Goal: Task Accomplishment & Management: Manage account settings

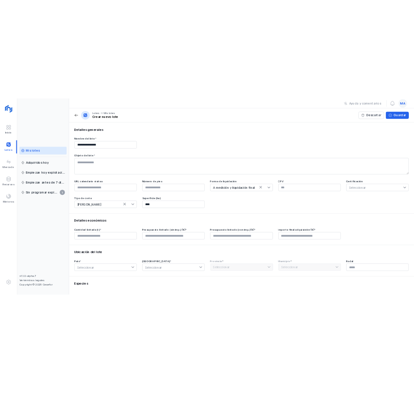
scroll to position [8, 0]
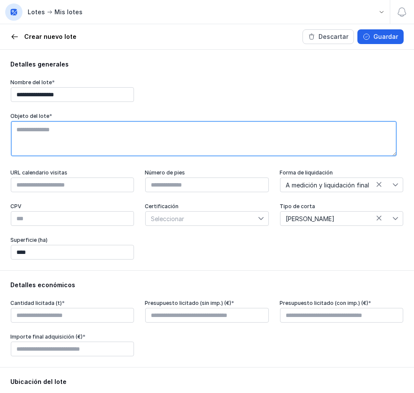
click at [127, 145] on textarea at bounding box center [204, 138] width 386 height 35
type textarea "**********"
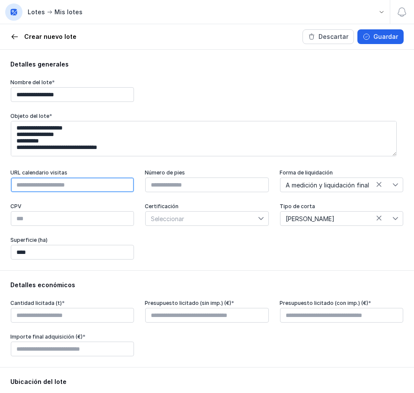
click at [80, 183] on input "text" at bounding box center [72, 184] width 123 height 15
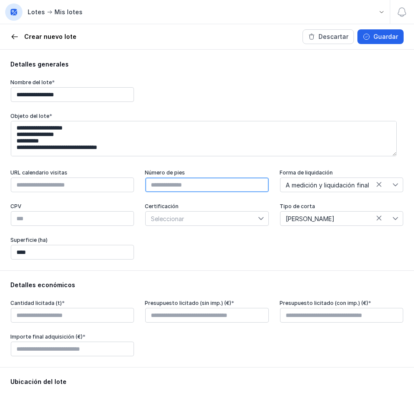
click at [164, 183] on input "text" at bounding box center [206, 184] width 123 height 15
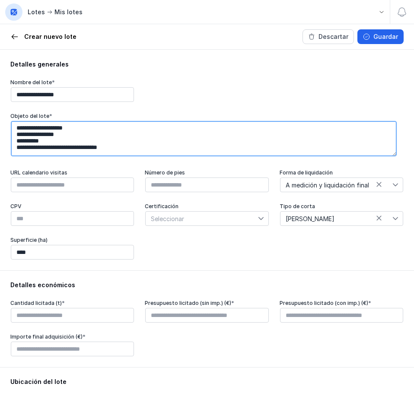
type input "****"
click at [142, 143] on textarea "**********" at bounding box center [204, 138] width 386 height 35
type textarea "**********"
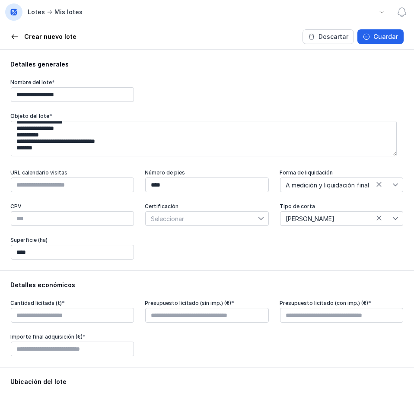
click at [392, 215] on icon at bounding box center [395, 218] width 6 height 6
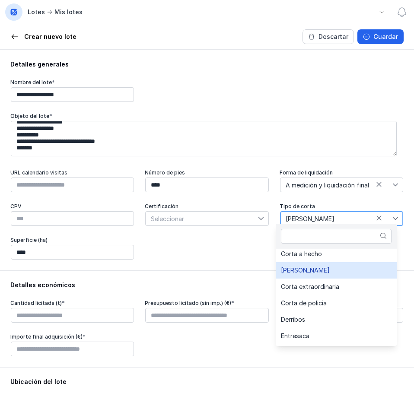
scroll to position [0, 0]
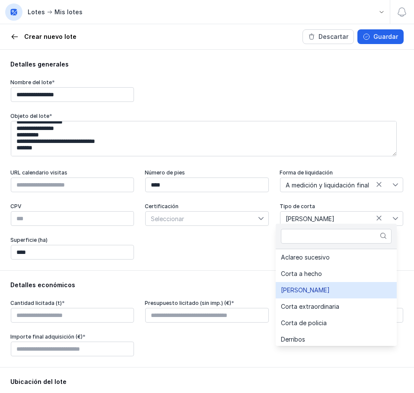
click at [359, 288] on li "[PERSON_NAME]" at bounding box center [335, 290] width 121 height 16
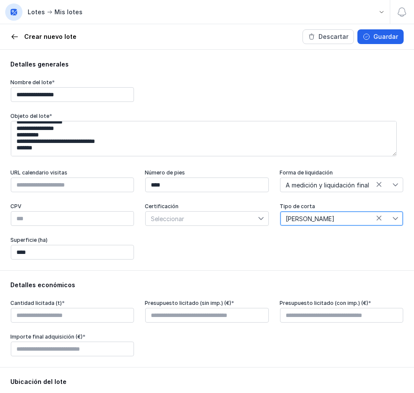
click at [324, 275] on div "Detalles económicos Cantidad licitada (t) * Presupuesto licitado (sin imp.) (€)…" at bounding box center [207, 318] width 414 height 97
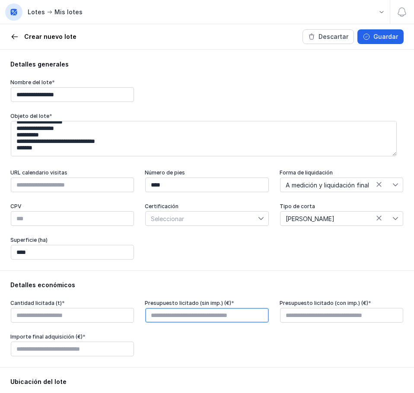
click at [227, 317] on input "text" at bounding box center [206, 315] width 123 height 15
type input "*********"
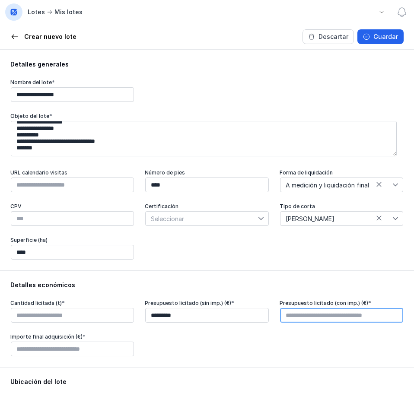
click at [304, 310] on input "text" at bounding box center [341, 315] width 123 height 15
type input "****"
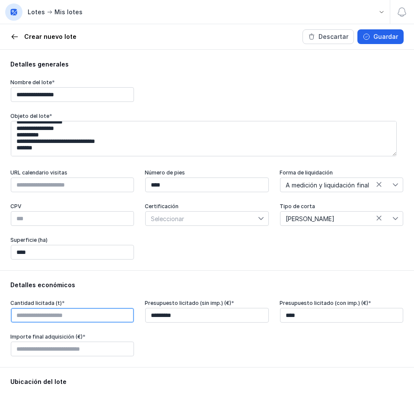
click at [91, 317] on input "text" at bounding box center [72, 315] width 123 height 15
type input "****"
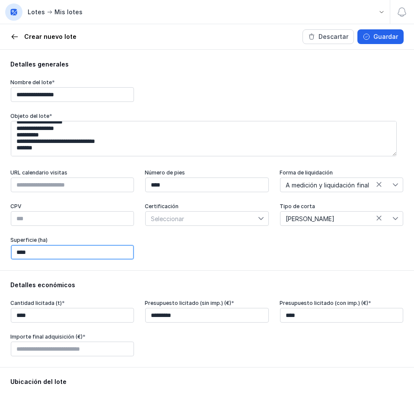
click at [55, 254] on input "****" at bounding box center [72, 252] width 123 height 15
drag, startPoint x: 56, startPoint y: 252, endPoint x: 0, endPoint y: 243, distance: 56.9
click at [0, 243] on html "**********" at bounding box center [207, 196] width 414 height 393
type input "*****"
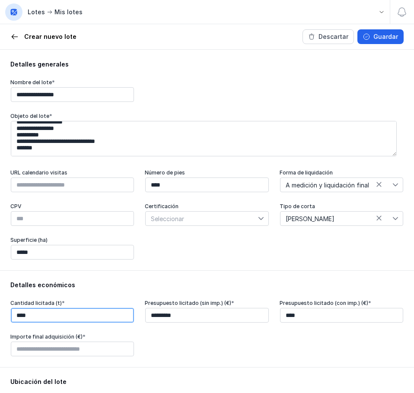
click at [67, 316] on input "****" at bounding box center [72, 315] width 123 height 15
drag, startPoint x: 86, startPoint y: 315, endPoint x: 0, endPoint y: 314, distance: 86.8
click at [0, 314] on html "**********" at bounding box center [207, 196] width 414 height 393
type input "******"
click at [186, 351] on div "Cantidad licitada (t) * ****** Presupuesto licitado (sin imp.) (€) * ********* …" at bounding box center [206, 328] width 393 height 57
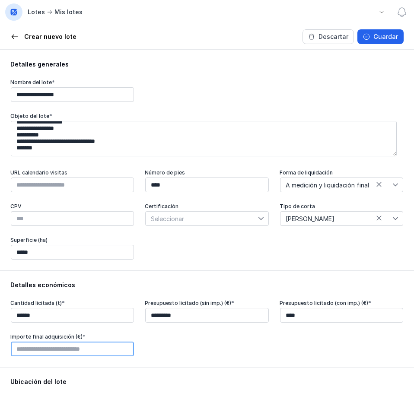
click at [23, 348] on input "text" at bounding box center [72, 349] width 123 height 15
drag, startPoint x: 40, startPoint y: 344, endPoint x: 0, endPoint y: 344, distance: 40.6
click at [0, 344] on html "**********" at bounding box center [207, 196] width 414 height 393
type input "*********"
click at [194, 358] on div "Detalles económicos Cantidad licitada (t) * ****** Presupuesto licitado (sin im…" at bounding box center [207, 318] width 414 height 97
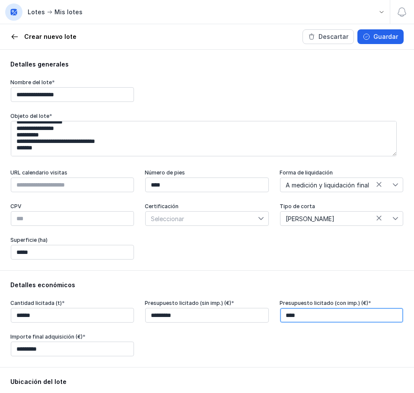
drag, startPoint x: 309, startPoint y: 311, endPoint x: 217, endPoint y: 312, distance: 92.0
click at [217, 312] on div "Cantidad licitada (t) * ****** Presupuesto licitado (sin imp.) (€) * ********* …" at bounding box center [206, 328] width 393 height 57
type input "*********"
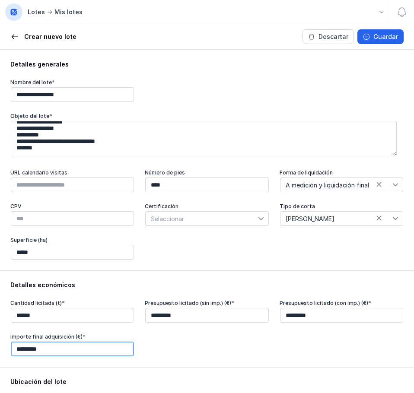
drag, startPoint x: 47, startPoint y: 348, endPoint x: 0, endPoint y: 332, distance: 50.2
click at [0, 332] on html "**********" at bounding box center [207, 196] width 414 height 393
click at [65, 349] on input "*********" at bounding box center [72, 349] width 123 height 15
type input "*********"
click at [139, 351] on div "Cantidad licitada (t) * ****** Presupuesto licitado (sin imp.) (€) * ********* …" at bounding box center [206, 328] width 393 height 57
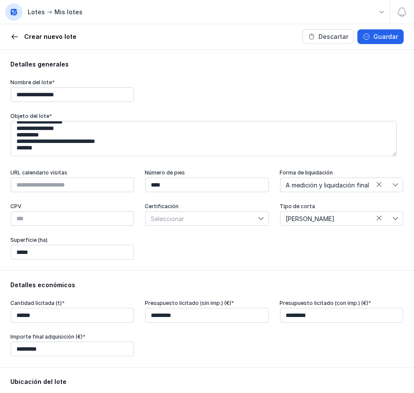
scroll to position [173, 0]
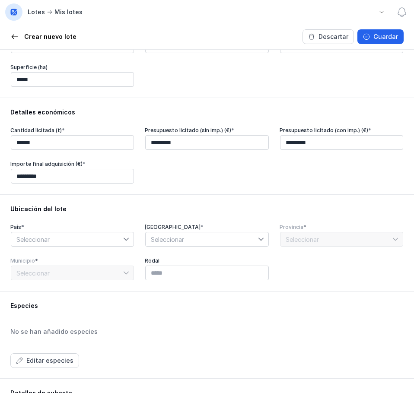
click at [60, 230] on div "País * Seleccionar" at bounding box center [72, 235] width 124 height 23
click at [59, 239] on span "Seleccionar" at bounding box center [67, 239] width 112 height 14
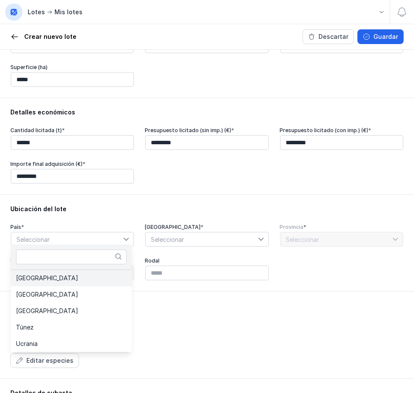
click at [54, 273] on li "[GEOGRAPHIC_DATA]" at bounding box center [71, 278] width 121 height 16
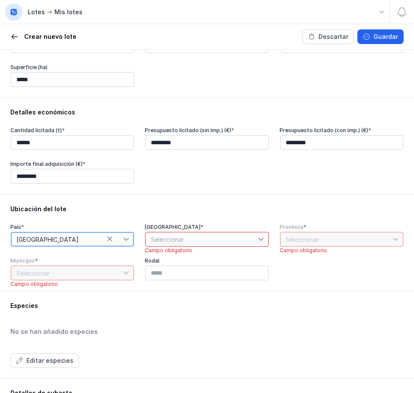
click at [215, 234] on span "Seleccionar" at bounding box center [201, 239] width 112 height 14
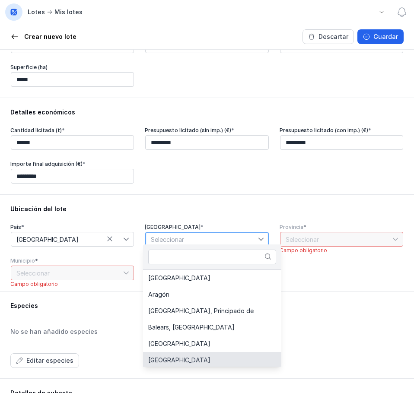
scroll to position [2, 0]
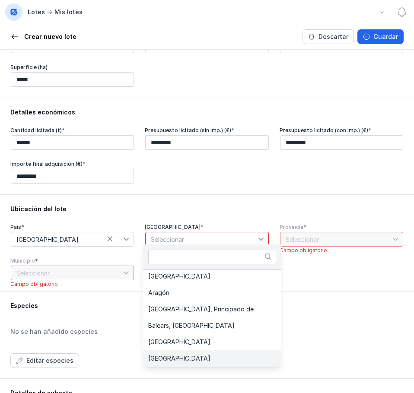
click at [177, 358] on li "[GEOGRAPHIC_DATA]" at bounding box center [212, 358] width 138 height 16
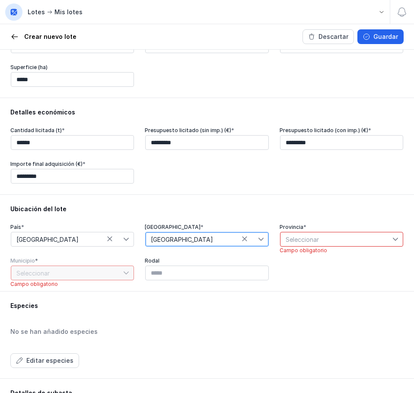
click at [319, 236] on span "Seleccionar" at bounding box center [336, 239] width 112 height 14
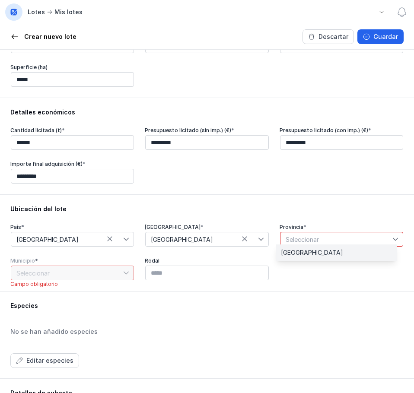
click at [317, 255] on li "[GEOGRAPHIC_DATA]" at bounding box center [335, 252] width 121 height 16
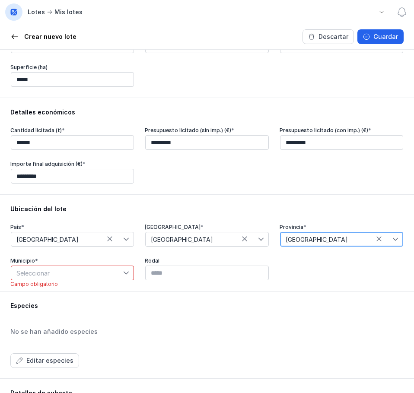
click at [101, 272] on span "Seleccionar" at bounding box center [67, 273] width 112 height 14
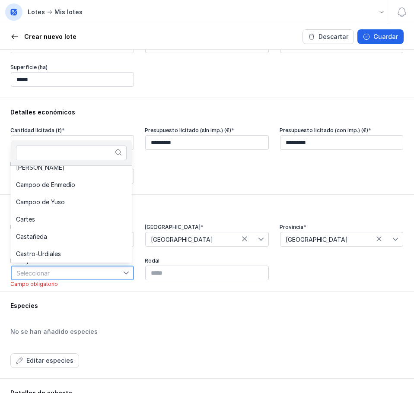
scroll to position [223, 0]
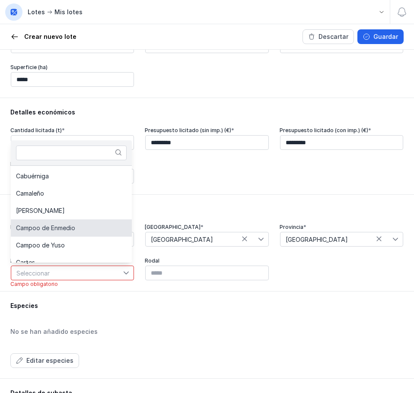
click at [92, 229] on li "Campoo de Enmedio" at bounding box center [71, 227] width 121 height 17
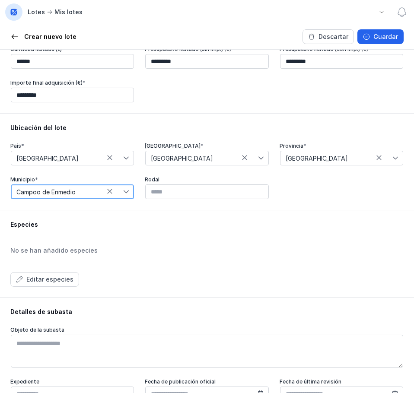
scroll to position [259, 0]
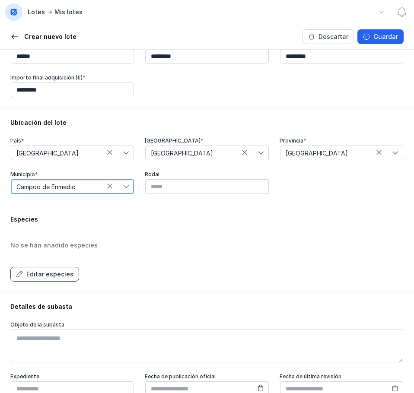
click at [47, 272] on div "Editar especies" at bounding box center [49, 274] width 47 height 9
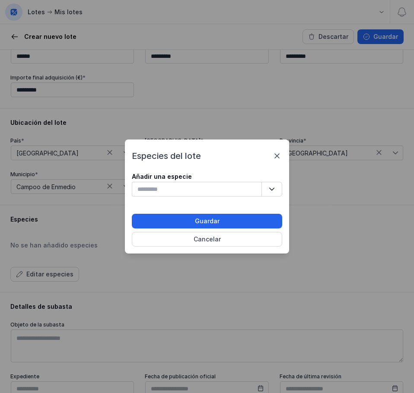
click at [274, 193] on button "button" at bounding box center [271, 189] width 21 height 15
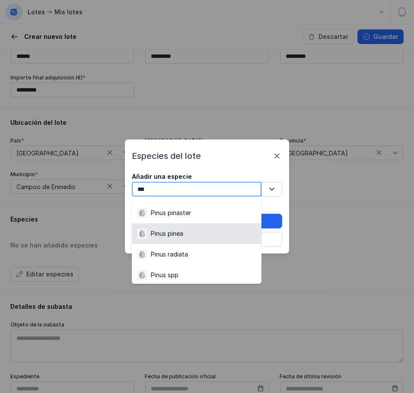
scroll to position [130, 0]
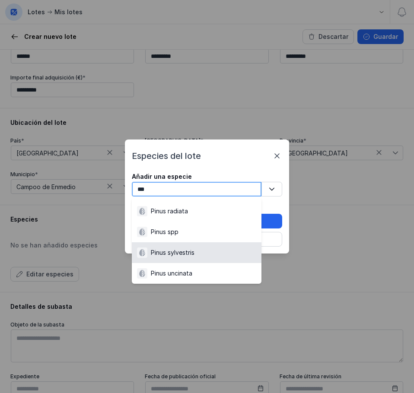
type input "***"
click at [182, 246] on li "Pinus sylvestris" at bounding box center [197, 252] width 130 height 21
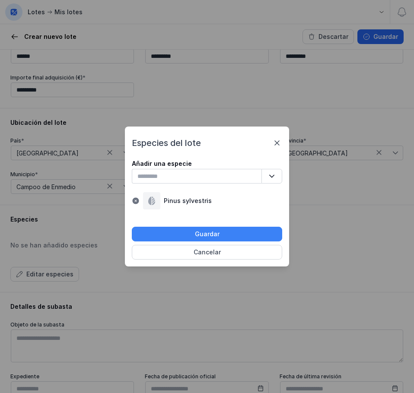
click at [186, 234] on button "Guardar" at bounding box center [207, 234] width 150 height 15
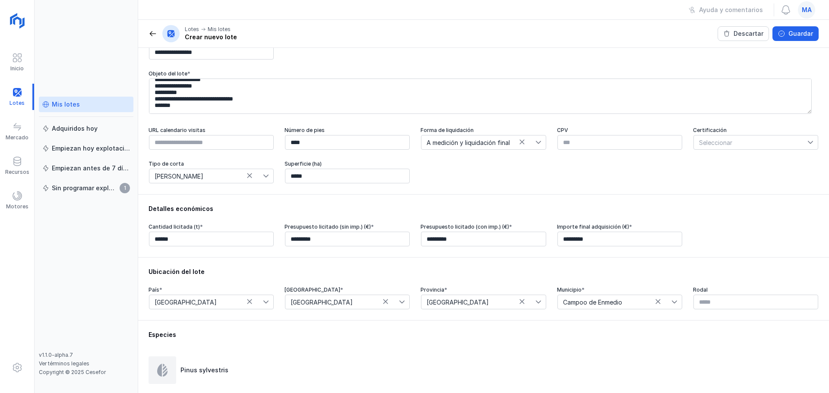
scroll to position [0, 0]
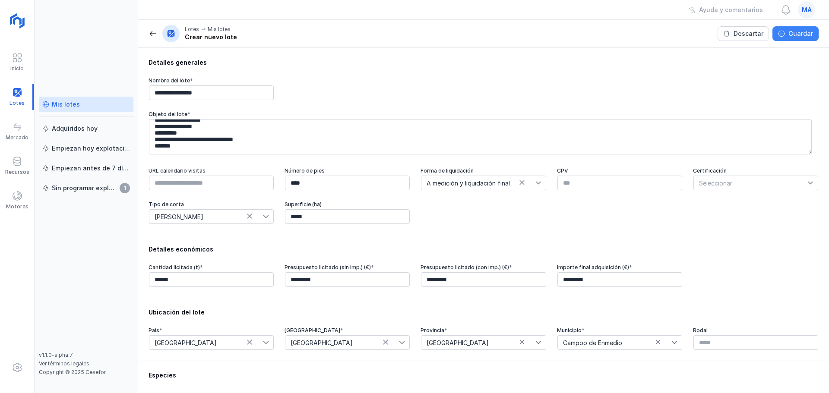
click at [801, 34] on div "Guardar" at bounding box center [800, 33] width 25 height 9
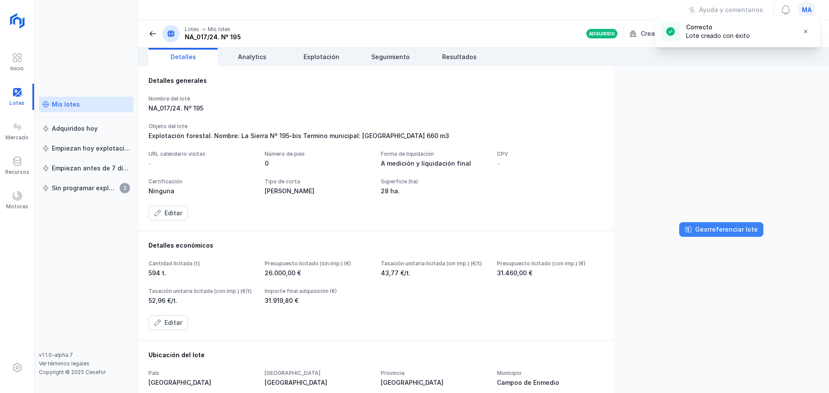
click at [699, 228] on div "Georreferenciar lote" at bounding box center [726, 229] width 63 height 9
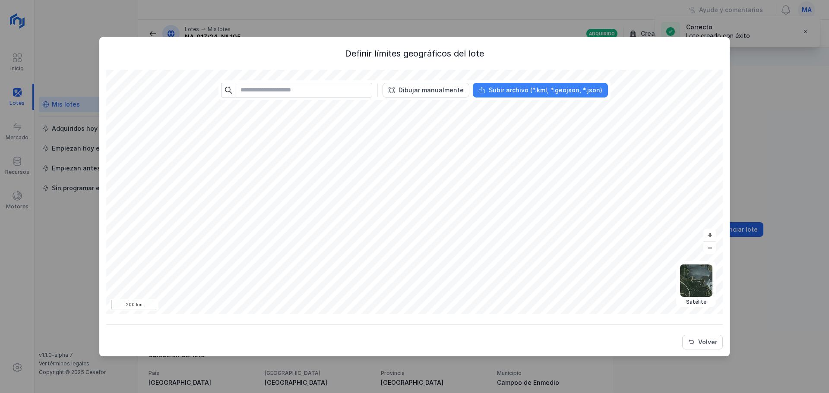
click at [531, 93] on div "Subir archivo (*.kml, *.geojson, *.json)" at bounding box center [546, 90] width 114 height 9
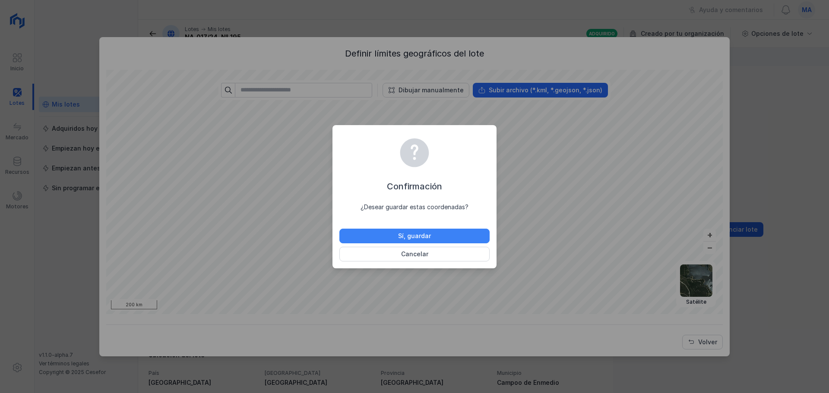
click at [448, 237] on button "Sí, guardar" at bounding box center [414, 236] width 150 height 15
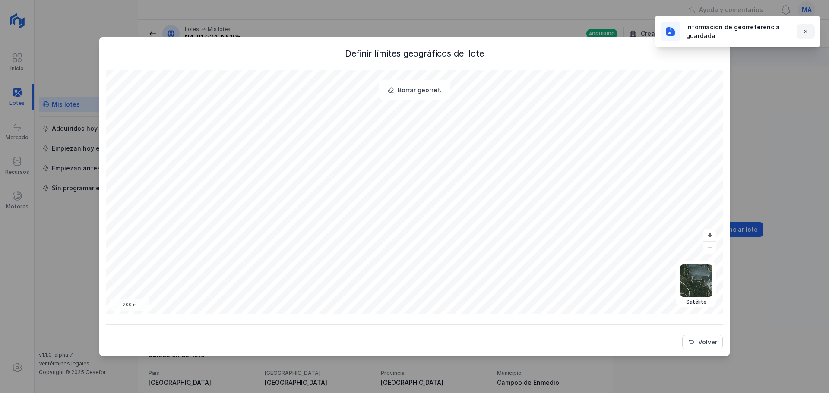
click at [803, 31] on span "button" at bounding box center [805, 31] width 7 height 7
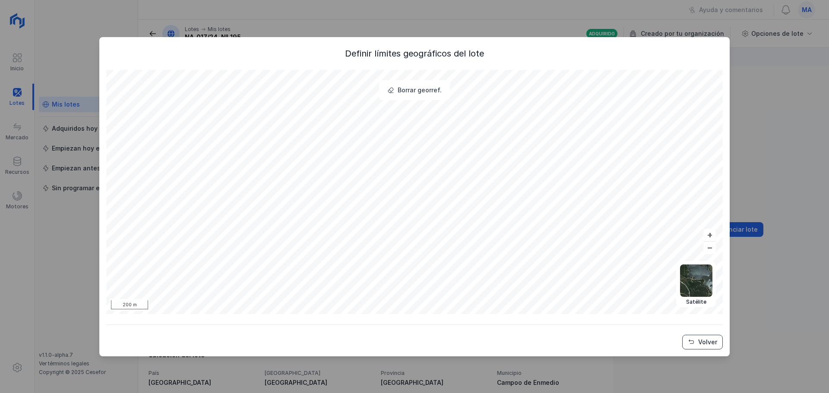
click at [701, 340] on div "Volver" at bounding box center [707, 342] width 19 height 9
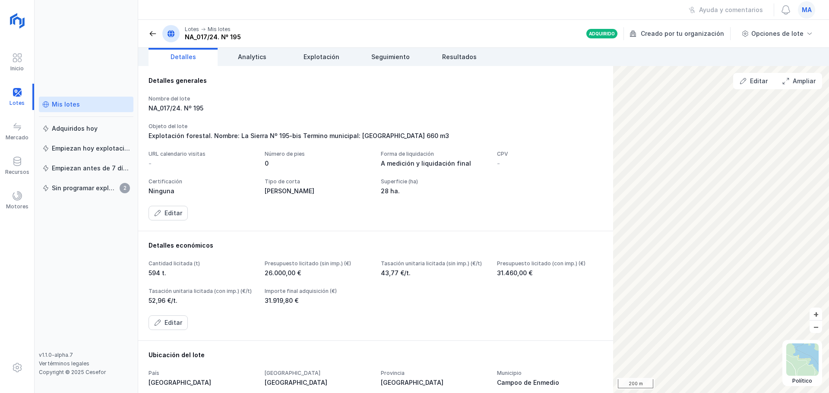
click at [255, 47] on header "Lotes Mis lotes NA_017/24. Nº 195 Adquirido Creado por tu organización Opciones…" at bounding box center [483, 34] width 691 height 28
click at [253, 53] on span "Analytics" at bounding box center [252, 57] width 28 height 9
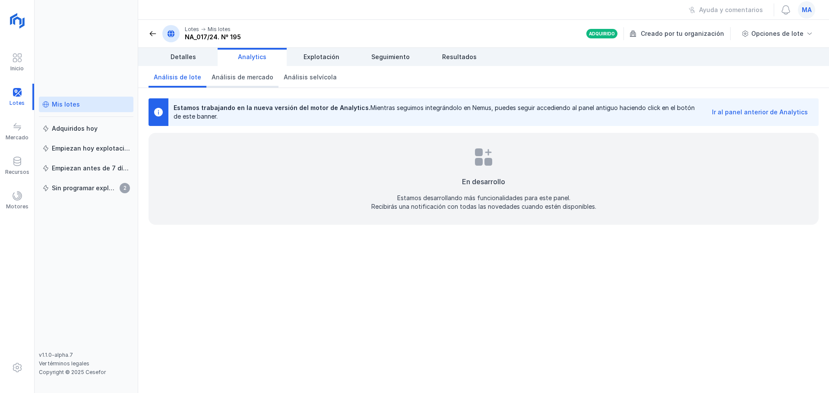
click at [255, 71] on link "Análisis de mercado" at bounding box center [242, 77] width 72 height 22
click at [302, 78] on span "Análisis selvícola" at bounding box center [310, 77] width 53 height 9
click at [334, 60] on span "Explotación" at bounding box center [322, 57] width 36 height 9
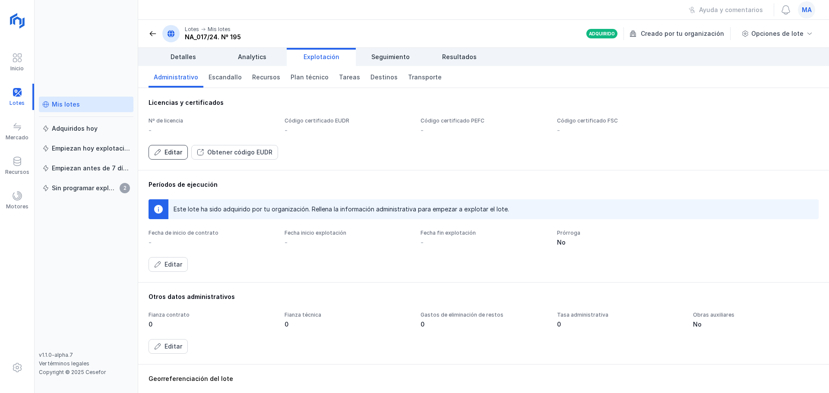
click at [176, 152] on div "Editar" at bounding box center [173, 152] width 18 height 9
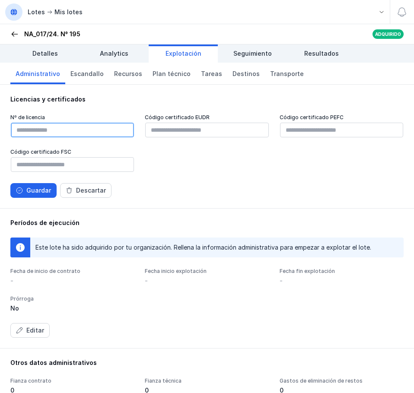
click at [74, 130] on input "text" at bounding box center [72, 130] width 123 height 15
type input "*********"
click at [209, 180] on div "Nº de licencia ********* Código certificado EUDR Código certificado PEFC Código…" at bounding box center [206, 156] width 393 height 84
click at [34, 189] on div "Guardar" at bounding box center [38, 190] width 25 height 9
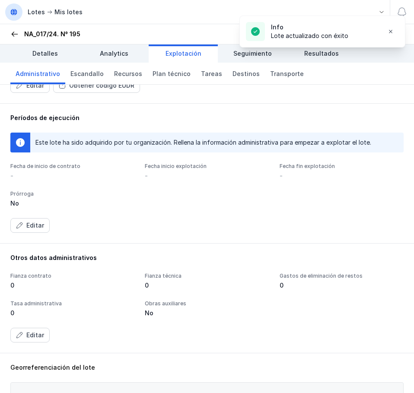
scroll to position [86, 0]
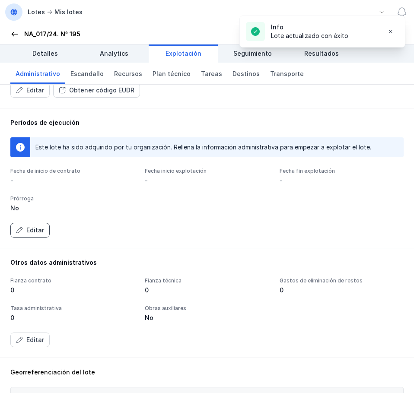
click at [37, 227] on div "Editar" at bounding box center [35, 230] width 18 height 9
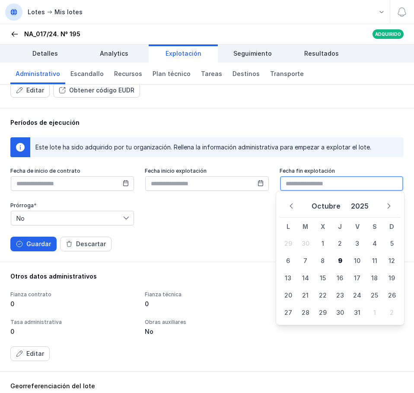
click at [306, 180] on input "text" at bounding box center [341, 183] width 123 height 15
click at [386, 206] on icon "Next Month" at bounding box center [389, 206] width 6 height 6
click at [388, 243] on span "7" at bounding box center [391, 243] width 17 height 17
type input "**********"
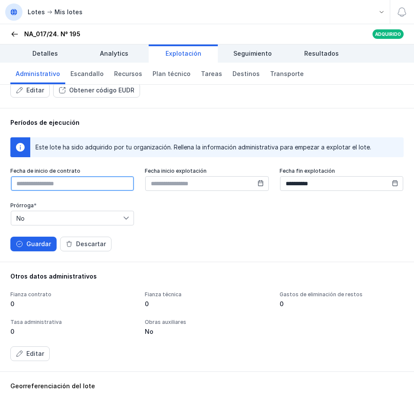
click at [79, 186] on input "text" at bounding box center [72, 183] width 123 height 15
click at [257, 183] on icon at bounding box center [260, 183] width 6 height 6
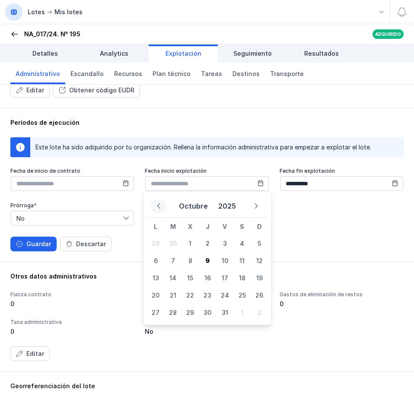
click at [160, 206] on icon "Previous Month" at bounding box center [158, 206] width 6 height 6
click at [259, 204] on button "Next Month" at bounding box center [256, 205] width 16 height 13
click at [159, 295] on span "22" at bounding box center [155, 295] width 17 height 17
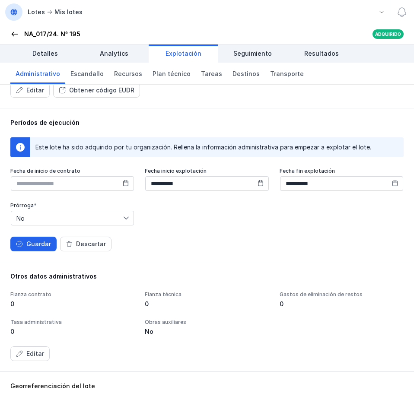
click at [124, 186] on icon at bounding box center [126, 183] width 6 height 6
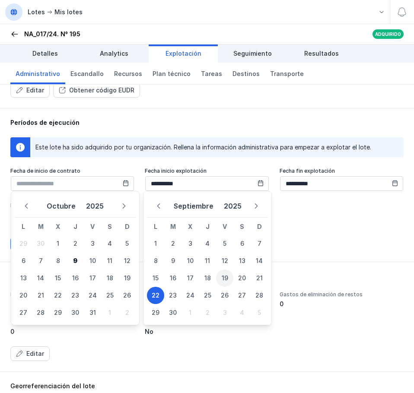
click at [220, 277] on span "19" at bounding box center [224, 277] width 17 height 17
type input "**********"
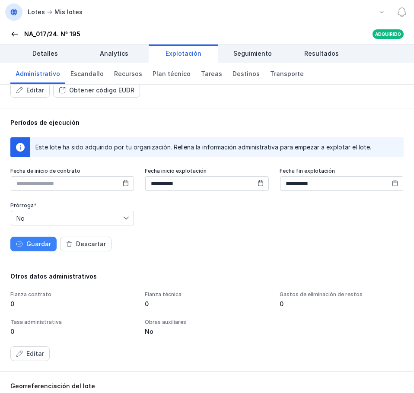
click at [43, 248] on div "Guardar" at bounding box center [38, 244] width 25 height 9
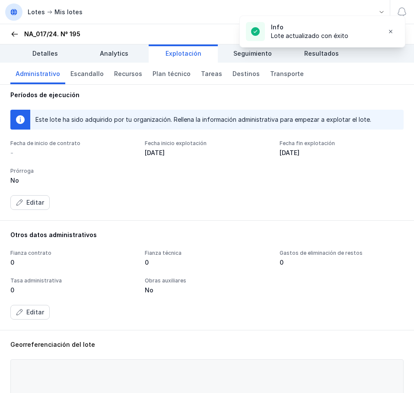
scroll to position [216, 0]
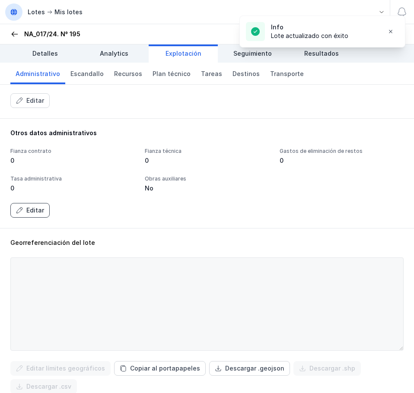
click at [32, 212] on div "Editar" at bounding box center [35, 210] width 18 height 9
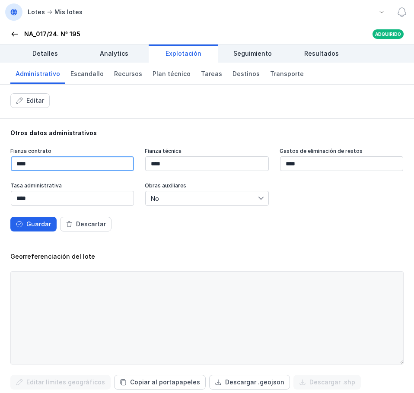
click at [50, 159] on input "****" at bounding box center [72, 163] width 123 height 15
drag, startPoint x: 66, startPoint y: 160, endPoint x: 0, endPoint y: 160, distance: 66.1
click at [0, 160] on html "Inicio Lotes Mercado Recursos Motores Mis lotes Adquiridos hoy Empiezan hoy exp…" at bounding box center [207, 196] width 414 height 393
type input "********"
click at [36, 230] on button "Guardar" at bounding box center [33, 224] width 46 height 15
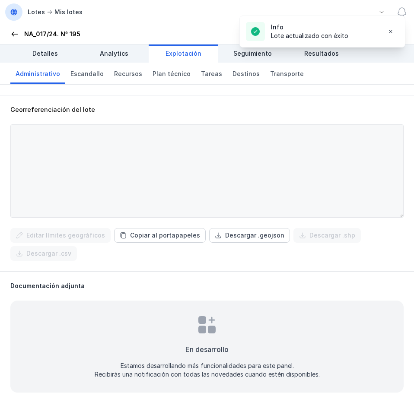
scroll to position [359, 0]
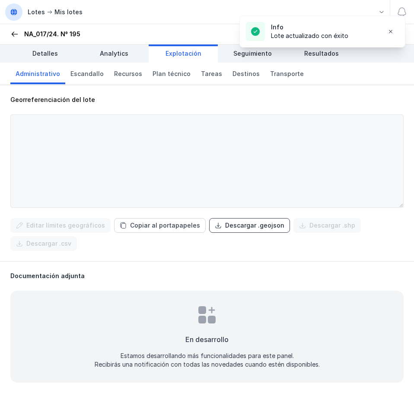
click at [231, 230] on button "Descargar .geojson" at bounding box center [249, 225] width 81 height 15
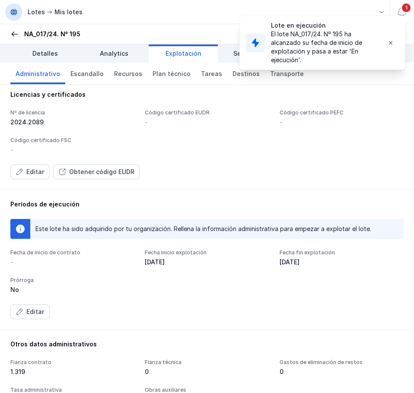
scroll to position [0, 0]
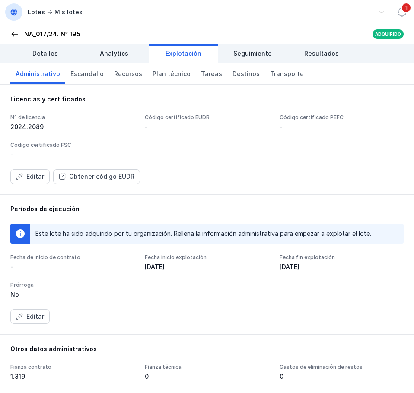
click at [14, 34] on span at bounding box center [14, 34] width 9 height 9
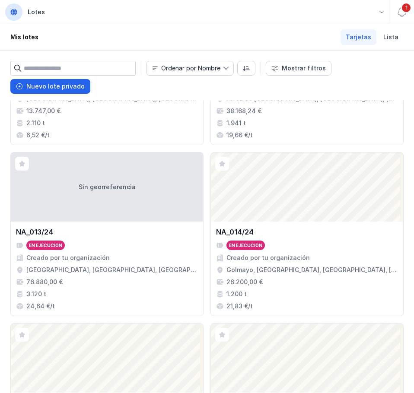
scroll to position [648, 0]
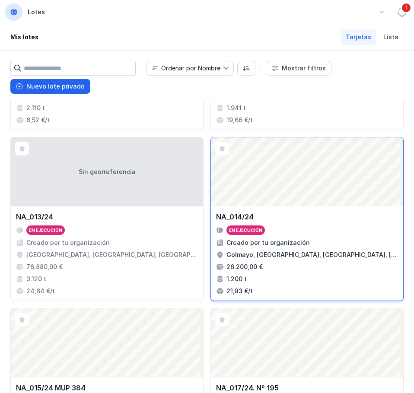
click at [266, 265] on div "26.200,00 €" at bounding box center [307, 266] width 182 height 9
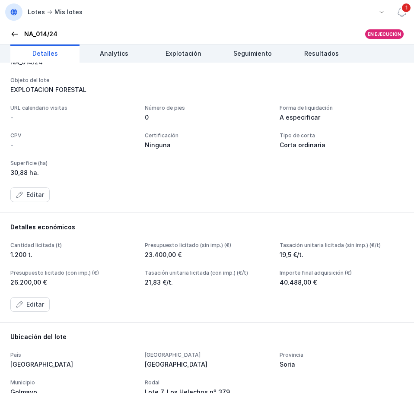
scroll to position [173, 0]
click at [34, 307] on div "Editar" at bounding box center [35, 304] width 18 height 9
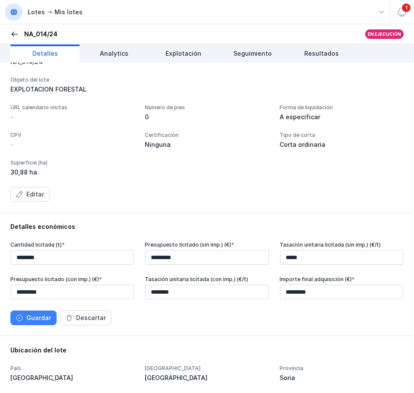
click at [39, 317] on div "Guardar" at bounding box center [38, 317] width 25 height 9
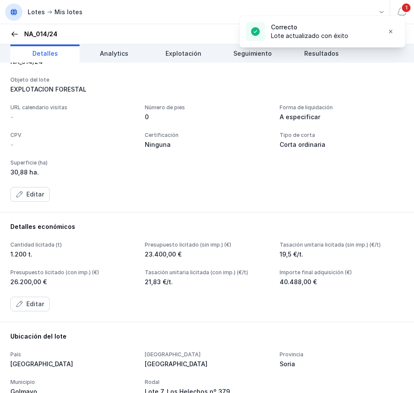
click at [19, 31] on div "Lotes Mis lotes NA_014/24" at bounding box center [33, 34] width 47 height 9
click at [16, 32] on span at bounding box center [14, 34] width 9 height 9
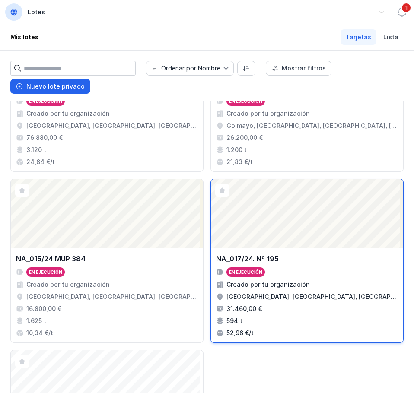
scroll to position [777, 0]
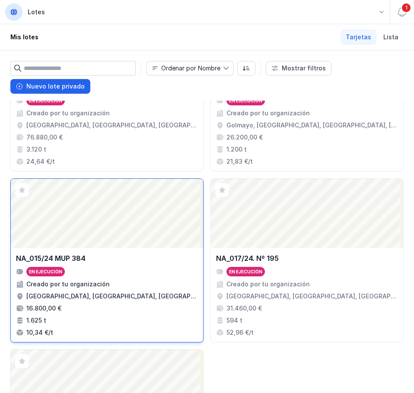
click at [161, 239] on div "Abrir lote" at bounding box center [107, 213] width 192 height 69
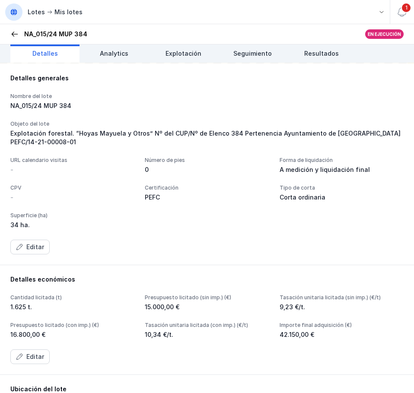
scroll to position [130, 0]
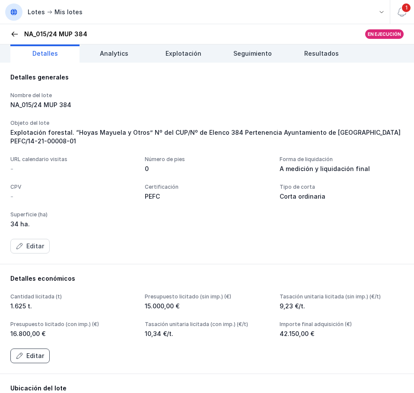
click at [41, 357] on div "Editar" at bounding box center [35, 355] width 18 height 9
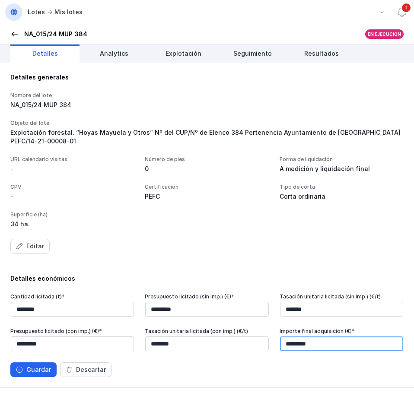
drag, startPoint x: 320, startPoint y: 341, endPoint x: 215, endPoint y: 344, distance: 105.4
click at [215, 344] on div "Cantidad licitada (t) * ******** Presupuesto licitado (sin imp.) (€) * ********…" at bounding box center [206, 322] width 393 height 59
type input "*********"
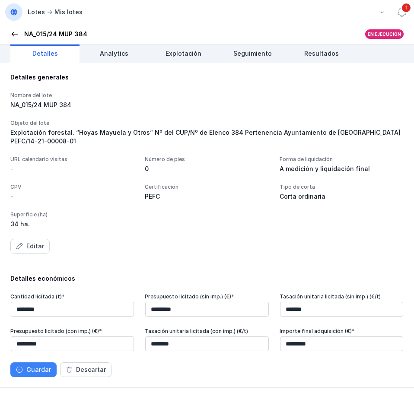
click at [37, 372] on div "Guardar" at bounding box center [38, 369] width 25 height 9
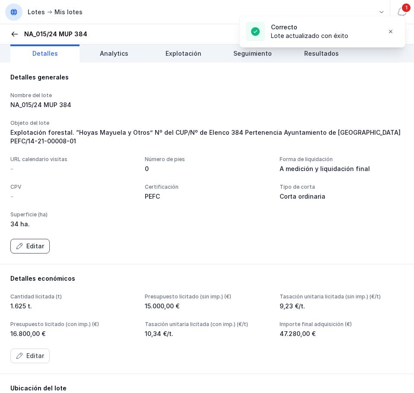
click at [30, 248] on div "Editar" at bounding box center [35, 246] width 18 height 9
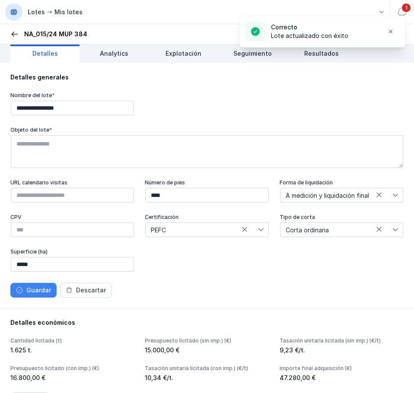
click at [26, 297] on button "Guardar" at bounding box center [33, 290] width 46 height 15
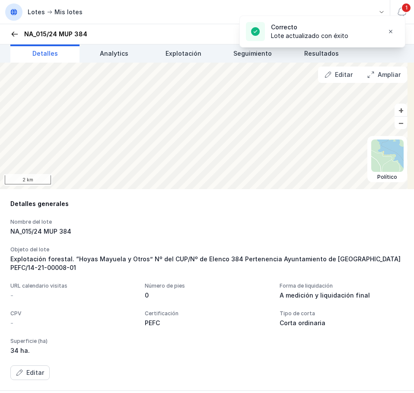
scroll to position [0, 0]
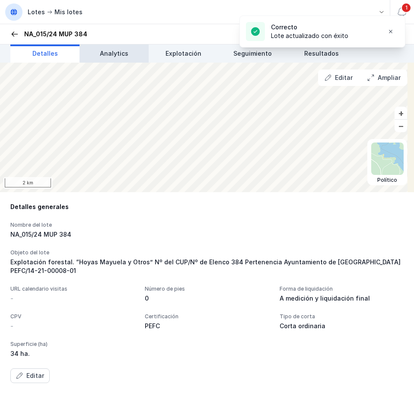
click at [104, 56] on span "Analytics" at bounding box center [114, 53] width 28 height 9
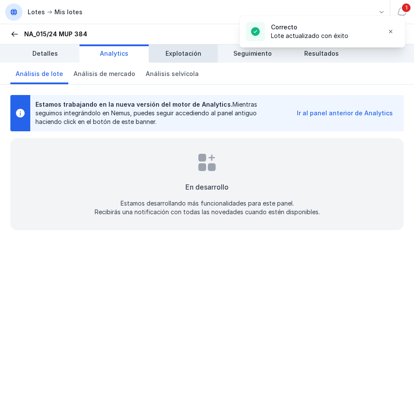
click at [166, 57] on span "Explotación" at bounding box center [183, 53] width 36 height 9
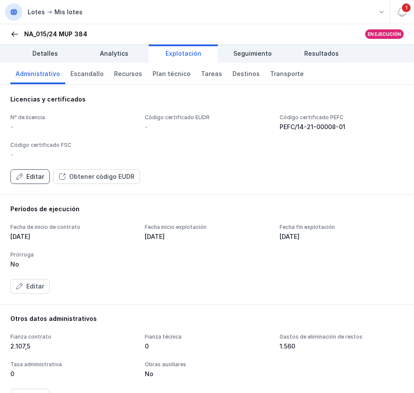
click at [26, 177] on div "Editar" at bounding box center [35, 176] width 18 height 9
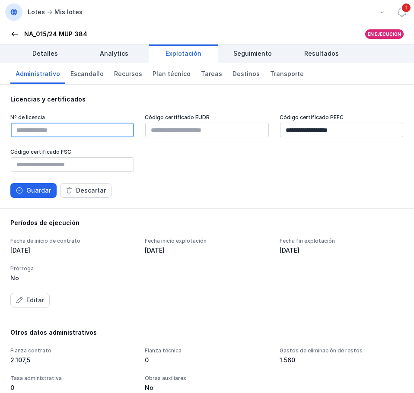
click at [91, 132] on input "text" at bounding box center [72, 130] width 123 height 15
paste input "*********"
type input "*********"
click at [40, 187] on div "Guardar" at bounding box center [38, 190] width 25 height 9
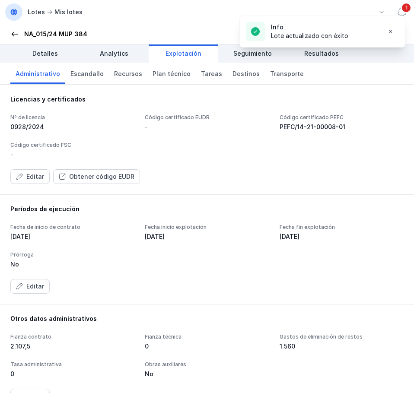
click at [13, 10] on span at bounding box center [14, 12] width 8 height 8
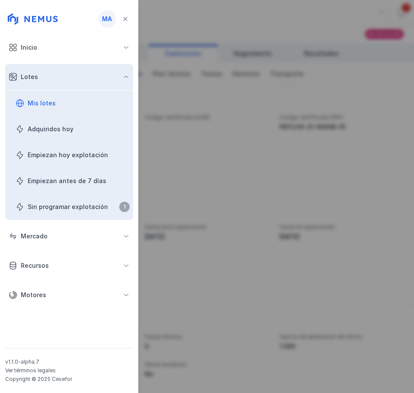
click at [37, 101] on div "Mis lotes" at bounding box center [42, 103] width 28 height 9
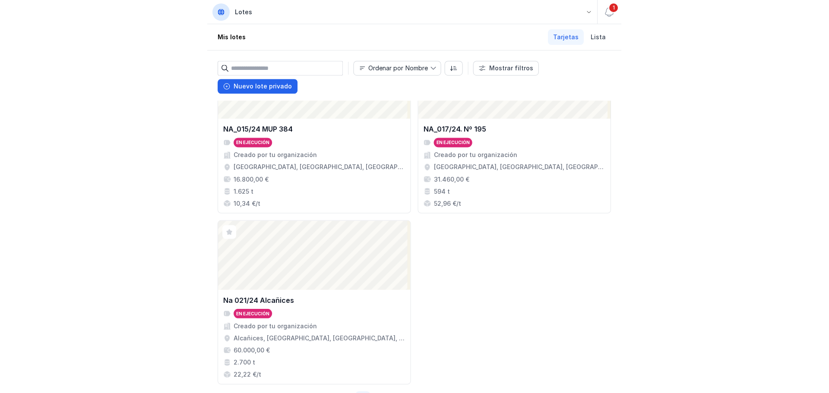
scroll to position [936, 0]
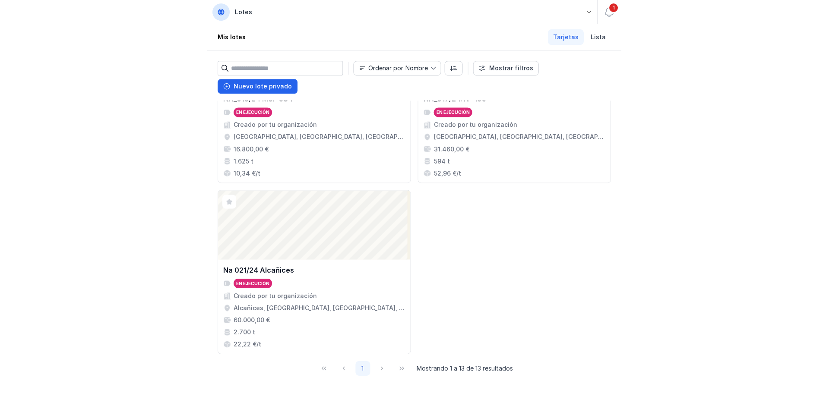
scroll to position [402, 0]
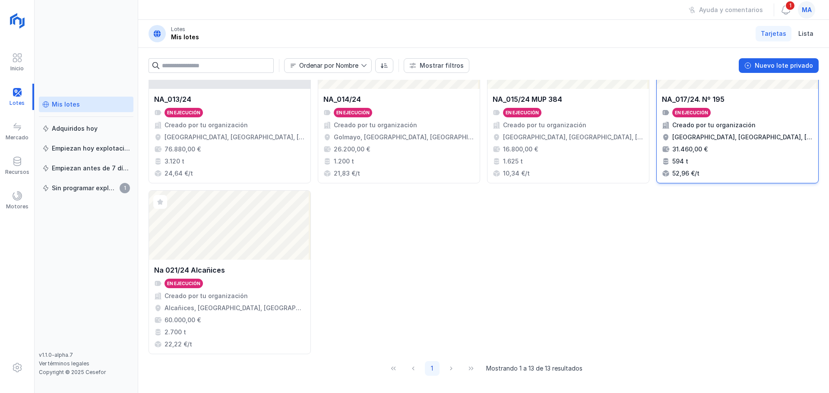
click at [715, 134] on div "[GEOGRAPHIC_DATA], [GEOGRAPHIC_DATA], [GEOGRAPHIC_DATA], [GEOGRAPHIC_DATA]" at bounding box center [742, 137] width 141 height 9
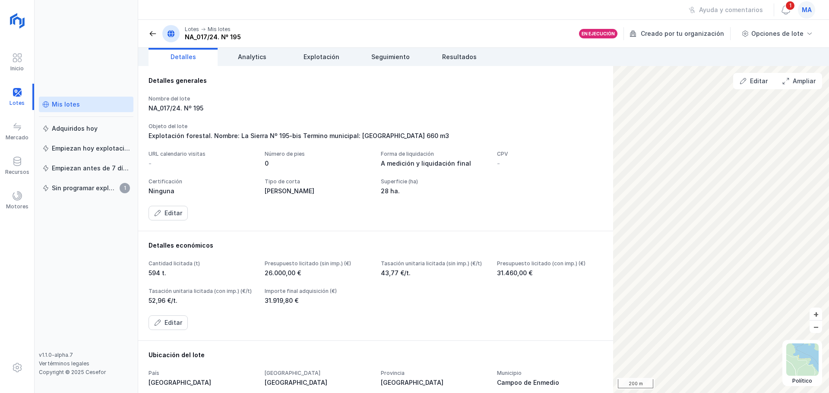
click at [151, 37] on span at bounding box center [153, 33] width 9 height 9
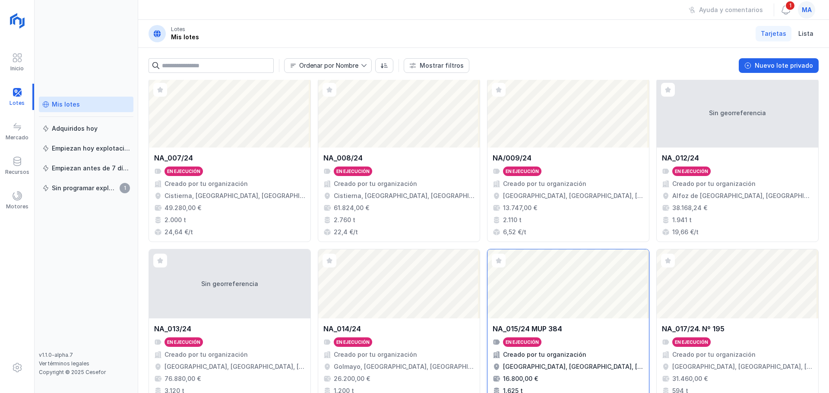
scroll to position [216, 0]
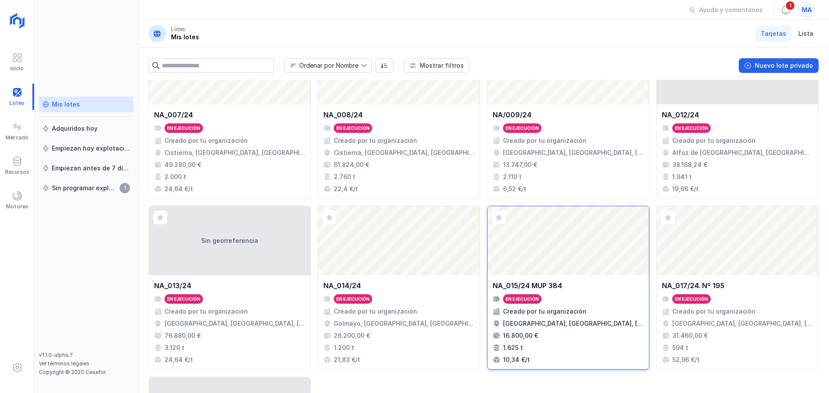
click at [573, 300] on div "En ejecución" at bounding box center [568, 298] width 151 height 9
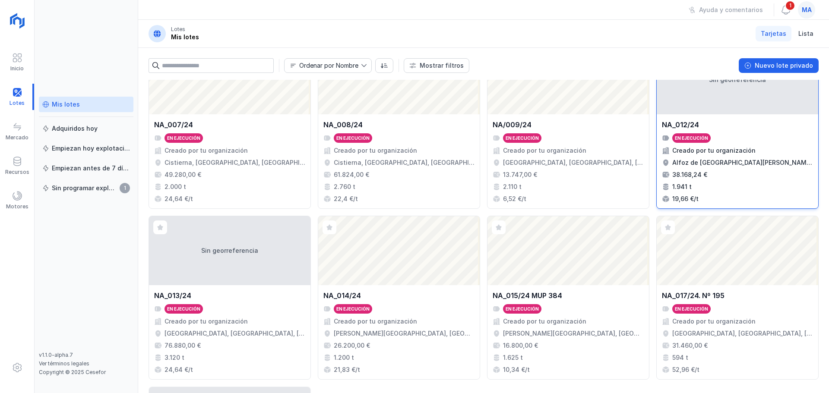
scroll to position [216, 0]
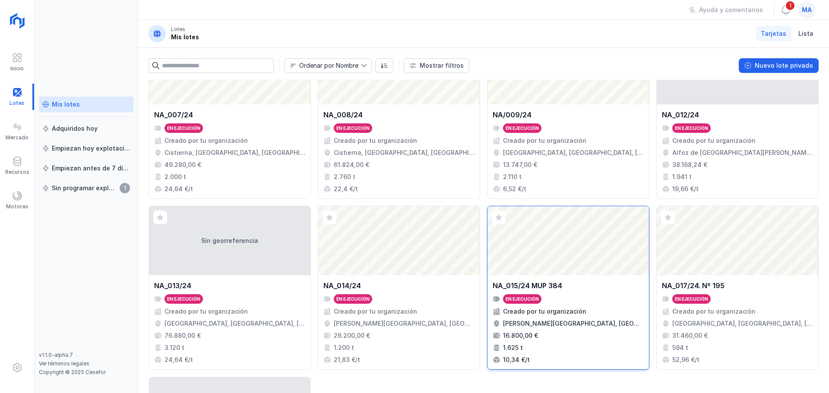
click at [533, 297] on div "En ejecución" at bounding box center [522, 299] width 33 height 6
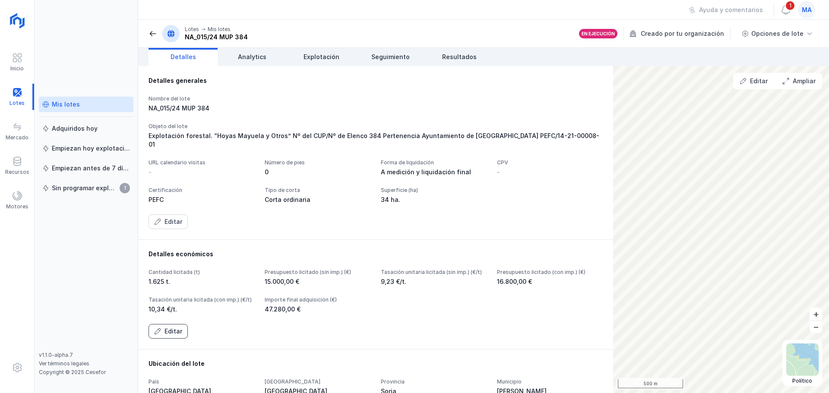
click at [161, 339] on button "Editar" at bounding box center [168, 331] width 39 height 15
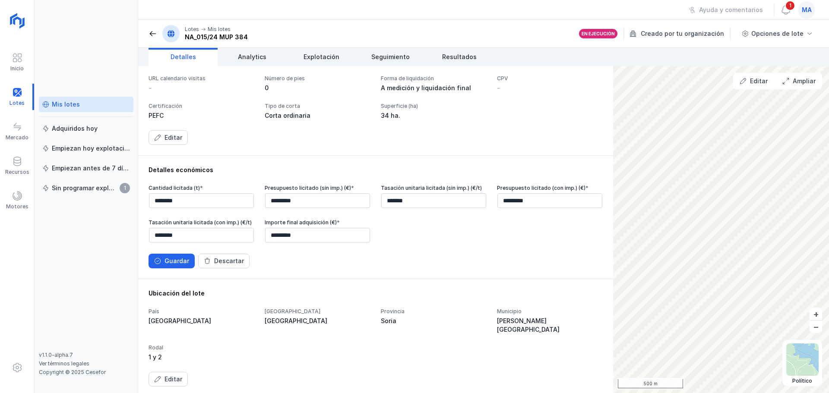
scroll to position [86, 0]
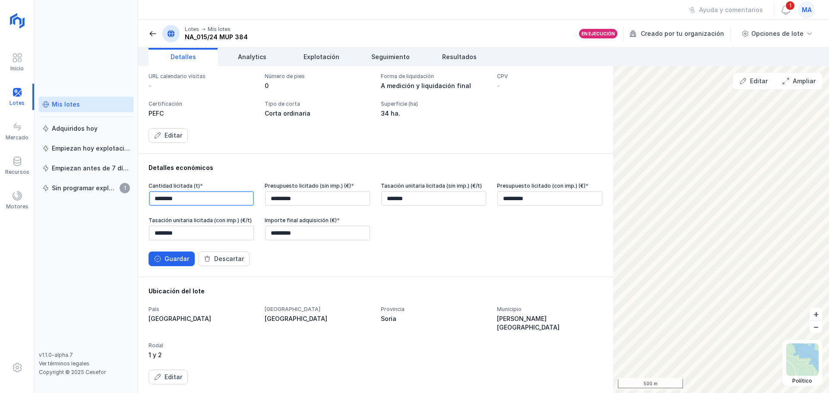
drag, startPoint x: 168, startPoint y: 224, endPoint x: 127, endPoint y: 230, distance: 41.4
click at [127, 230] on div "Inicio Lotes Mercado Recursos Motores Mis lotes Adquiridos hoy Empiezan hoy exp…" at bounding box center [414, 196] width 829 height 393
type input "********"
click at [182, 263] on div "Guardar" at bounding box center [176, 259] width 25 height 9
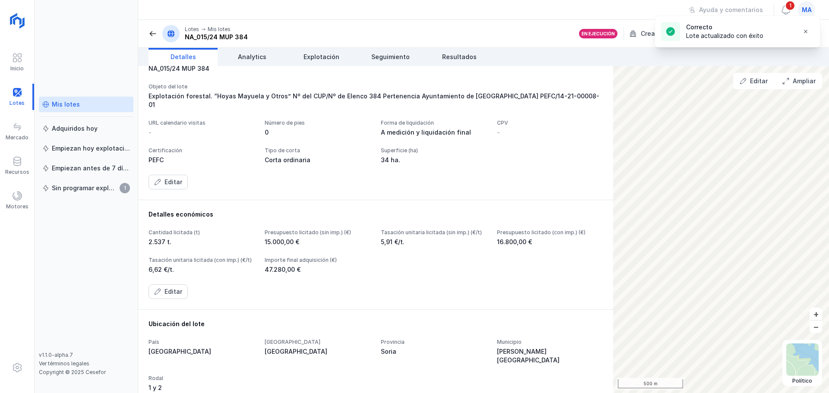
scroll to position [0, 0]
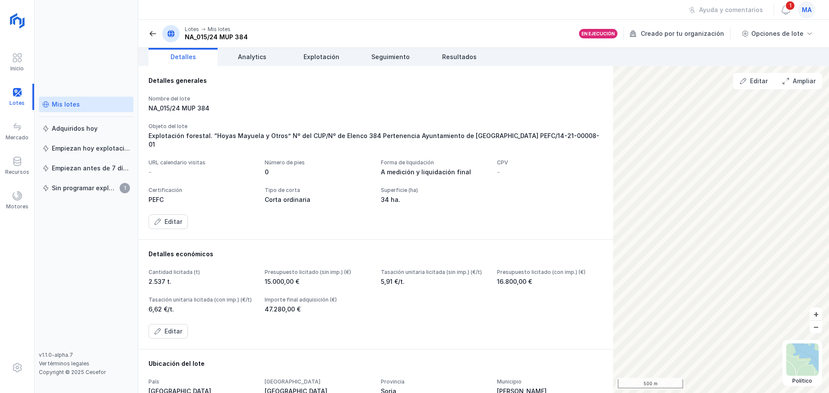
click at [152, 32] on span at bounding box center [153, 33] width 9 height 9
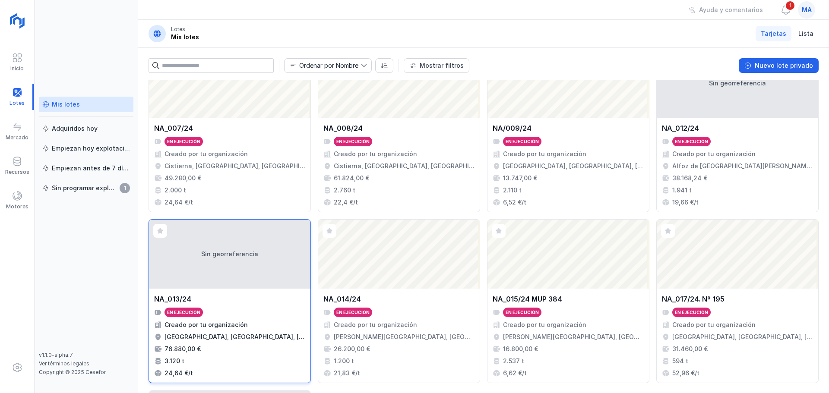
scroll to position [259, 0]
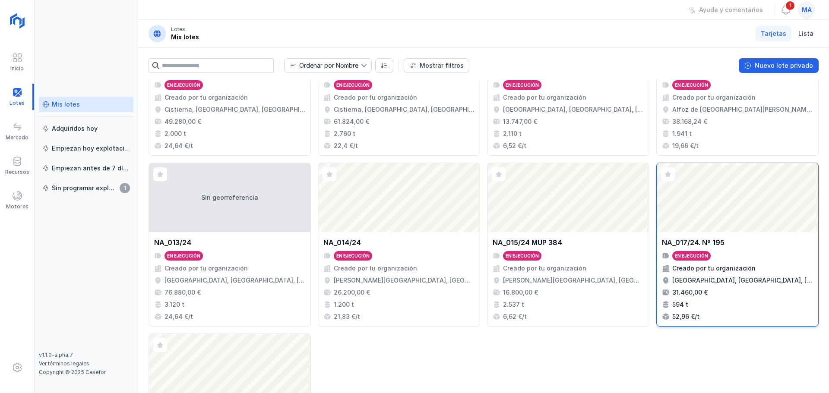
click at [740, 297] on div "NA_017/24. Nº 195 En ejecución Creado por tu organización Campoo de Enmedio, Ca…" at bounding box center [737, 279] width 151 height 84
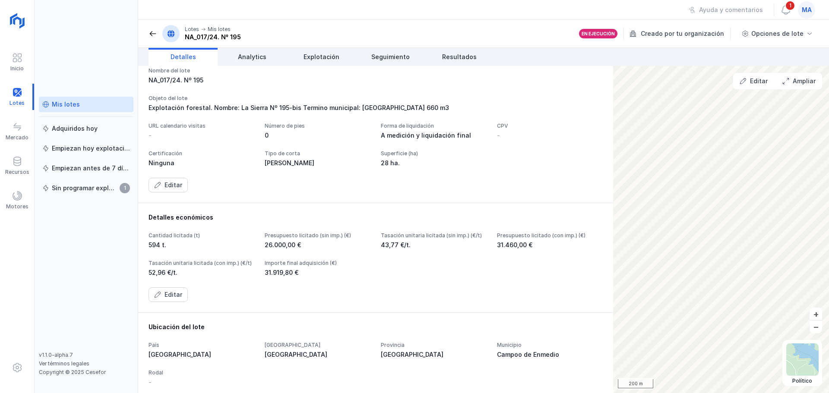
scroll to position [43, 0]
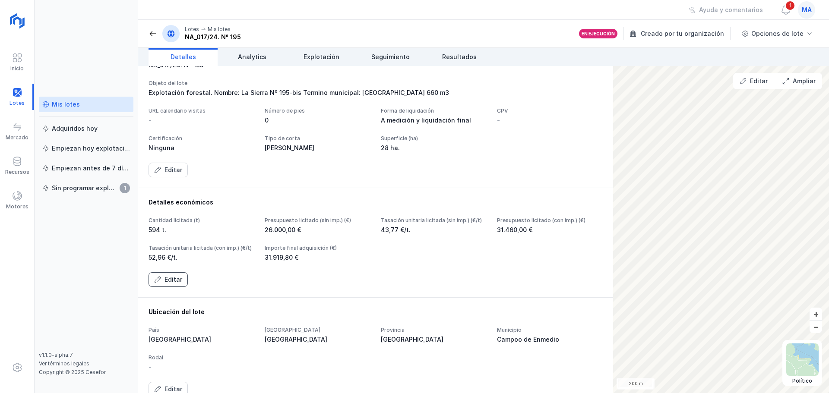
click at [156, 283] on span "Editar" at bounding box center [157, 279] width 7 height 7
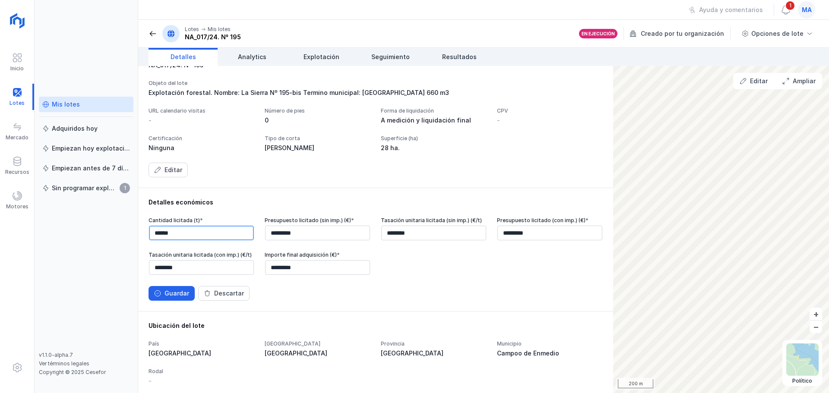
drag, startPoint x: 165, startPoint y: 259, endPoint x: 128, endPoint y: 253, distance: 37.7
click at [128, 253] on div "Inicio Lotes Mercado Recursos Motores Mis lotes Adquiridos hoy Empiezan hoy exp…" at bounding box center [414, 196] width 829 height 393
type input "******"
drag, startPoint x: 158, startPoint y: 309, endPoint x: 159, endPoint y: 315, distance: 6.1
click at [159, 301] on div "Cantidad licitada (t) * ****** Presupuesto licitado (sin imp.) (€) * ********* …" at bounding box center [376, 259] width 454 height 84
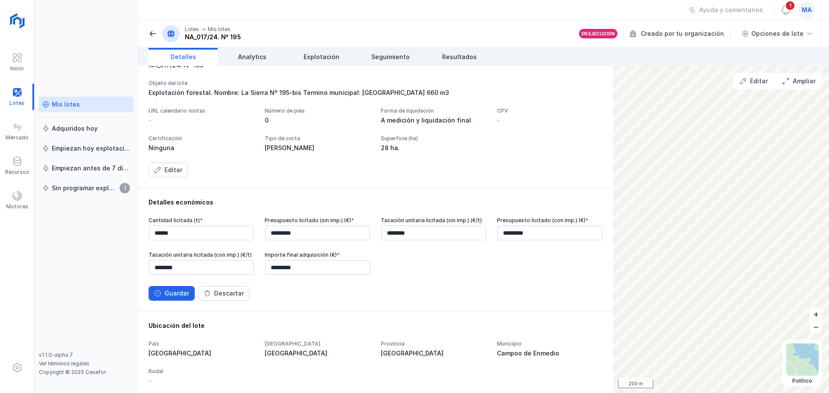
click at [159, 301] on button "Guardar" at bounding box center [172, 293] width 46 height 15
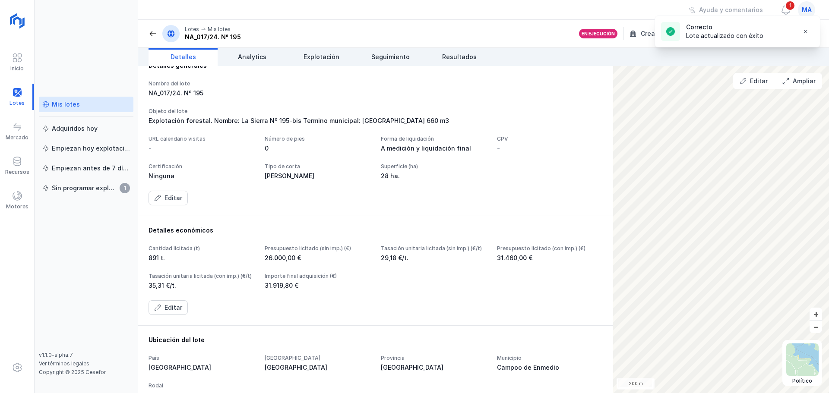
scroll to position [0, 0]
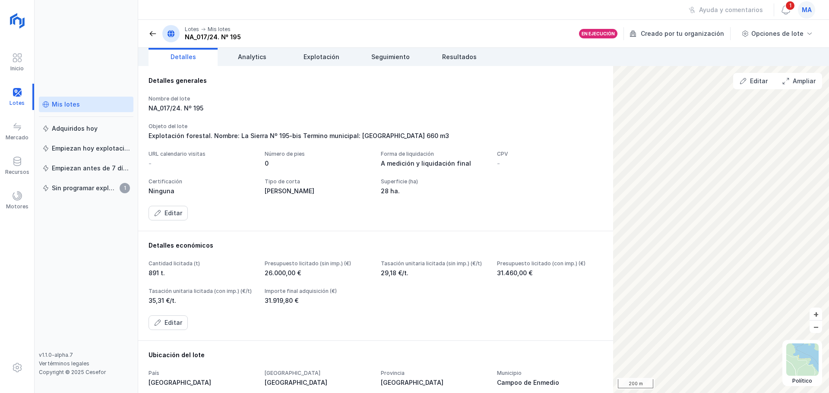
click at [152, 34] on span at bounding box center [153, 33] width 9 height 9
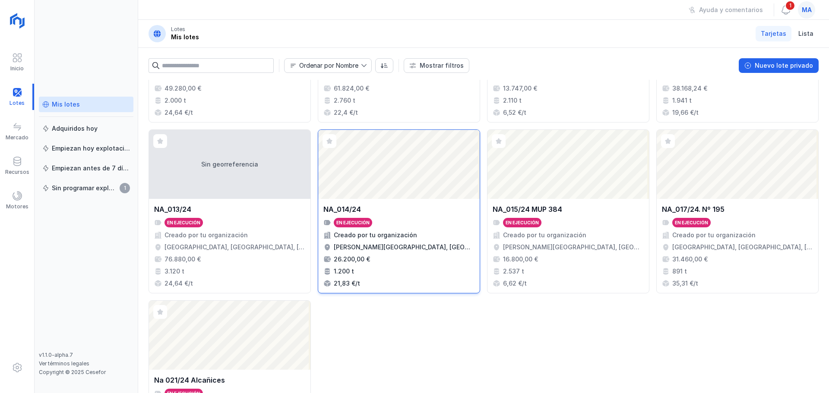
scroll to position [345, 0]
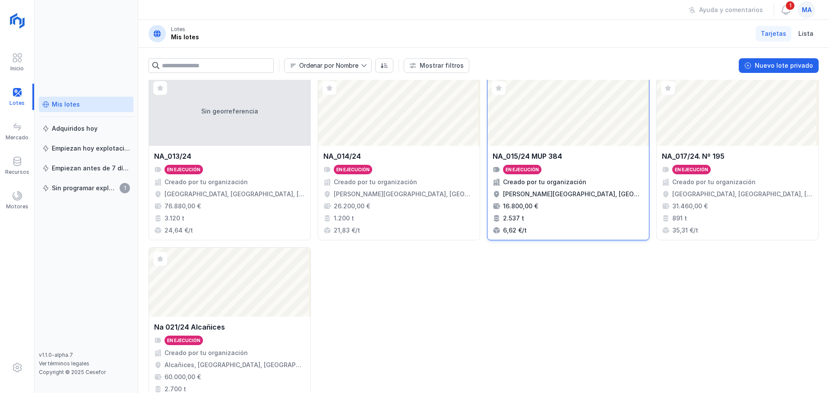
click at [541, 198] on div "[GEOGRAPHIC_DATA], [GEOGRAPHIC_DATA], [GEOGRAPHIC_DATA], [GEOGRAPHIC_DATA]" at bounding box center [573, 194] width 141 height 9
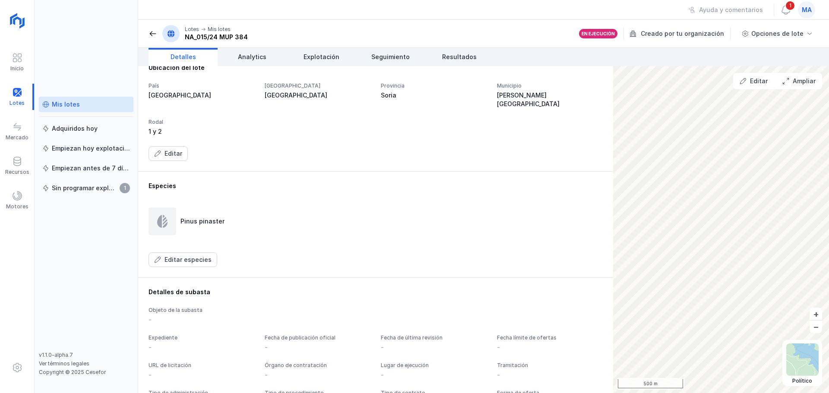
scroll to position [259, 0]
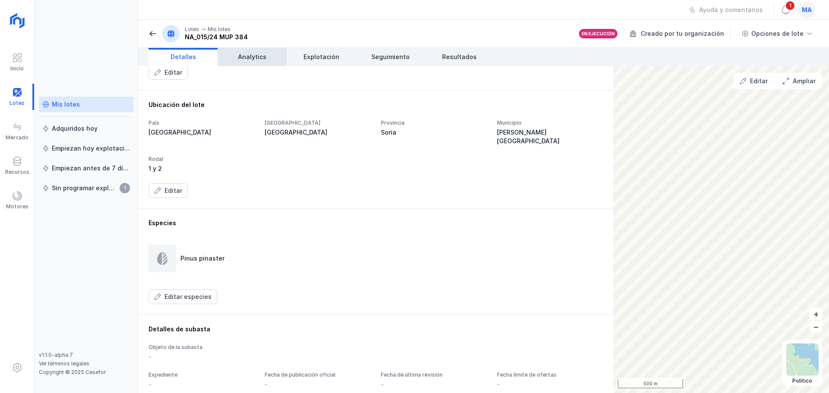
drag, startPoint x: 255, startPoint y: 57, endPoint x: 262, endPoint y: 58, distance: 8.0
click at [255, 57] on span "Analytics" at bounding box center [252, 57] width 28 height 9
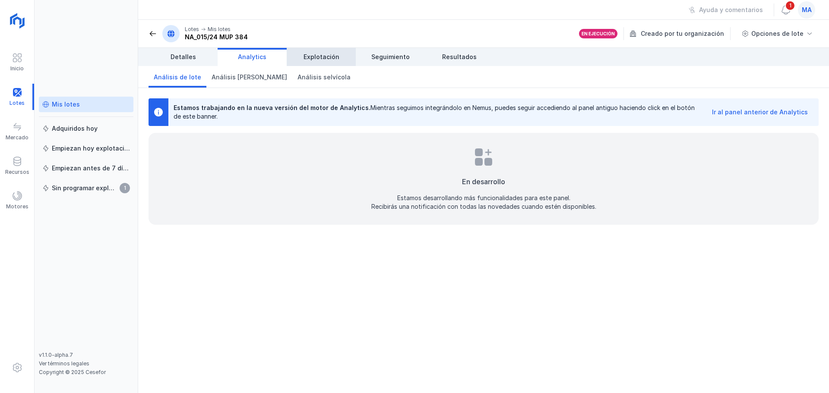
click at [327, 60] on span "Explotación" at bounding box center [322, 57] width 36 height 9
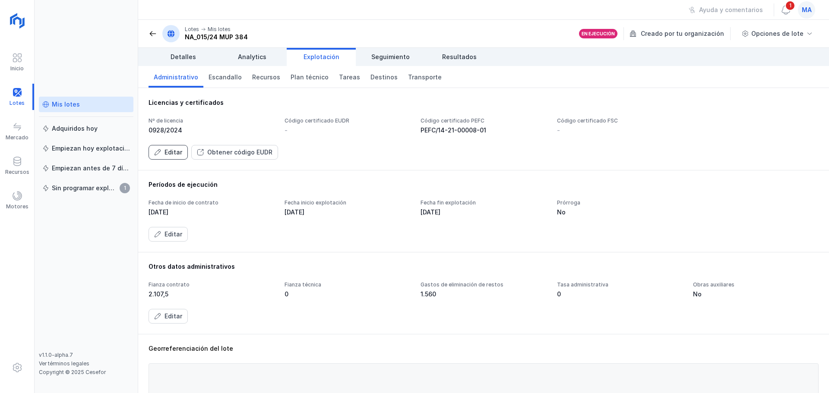
click at [164, 154] on div "Editar" at bounding box center [173, 152] width 18 height 9
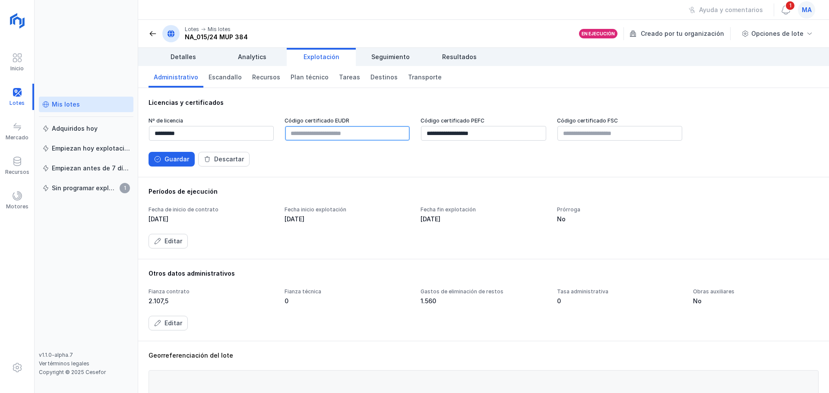
paste input "**********"
type input "**********"
drag, startPoint x: 339, startPoint y: 169, endPoint x: 210, endPoint y: 159, distance: 129.9
click at [339, 169] on div "**********" at bounding box center [483, 132] width 691 height 89
click at [161, 164] on button "Guardar" at bounding box center [172, 159] width 46 height 15
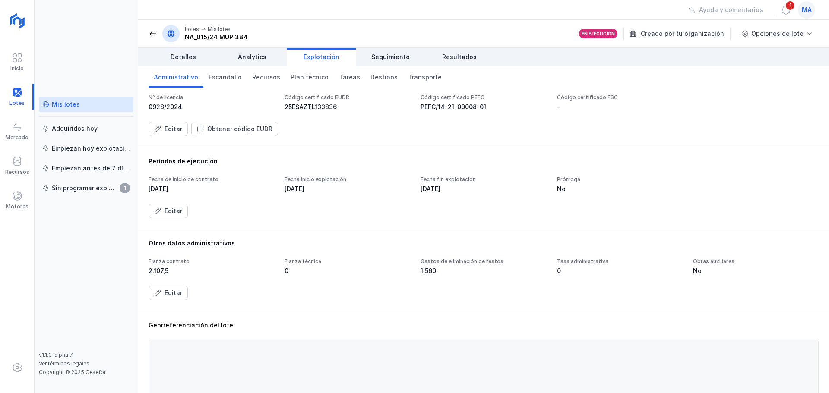
scroll to position [43, 0]
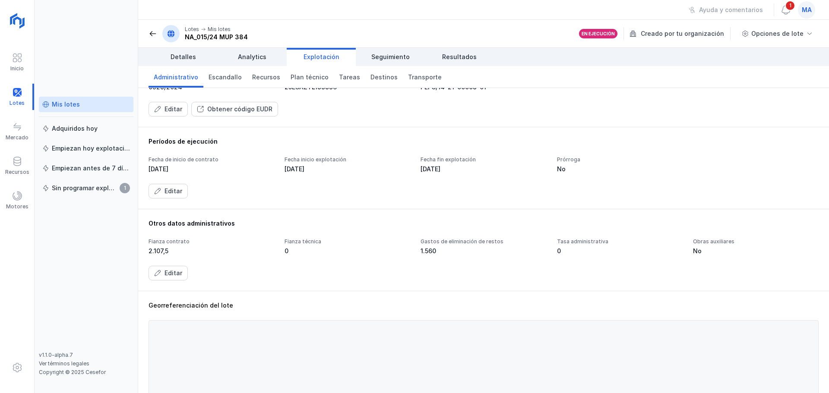
click at [150, 33] on span at bounding box center [153, 33] width 9 height 9
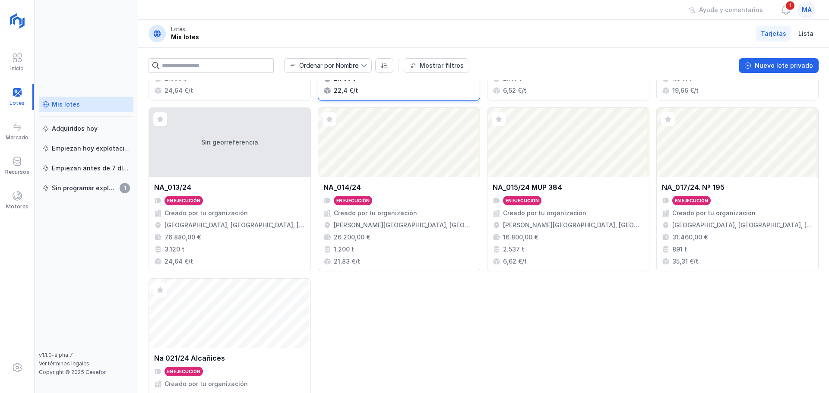
scroll to position [389, 0]
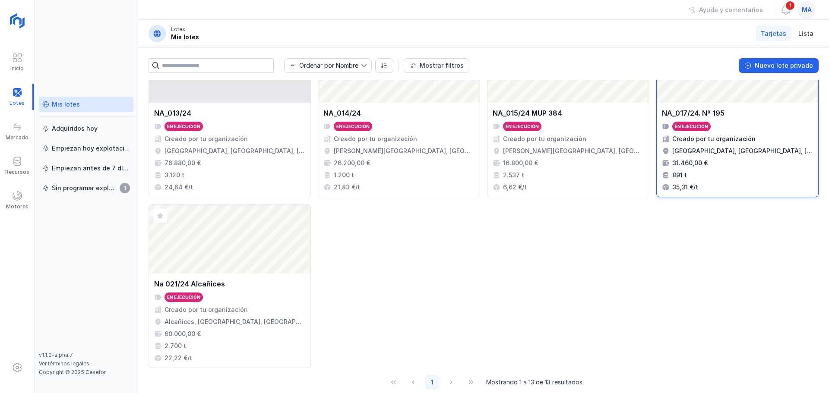
click at [742, 149] on div "[GEOGRAPHIC_DATA], [GEOGRAPHIC_DATA], [GEOGRAPHIC_DATA], [GEOGRAPHIC_DATA]" at bounding box center [742, 151] width 141 height 9
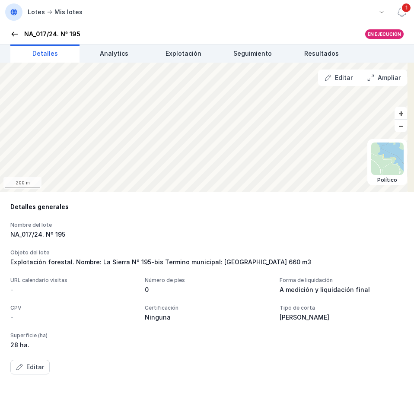
click at [15, 33] on span at bounding box center [14, 34] width 9 height 9
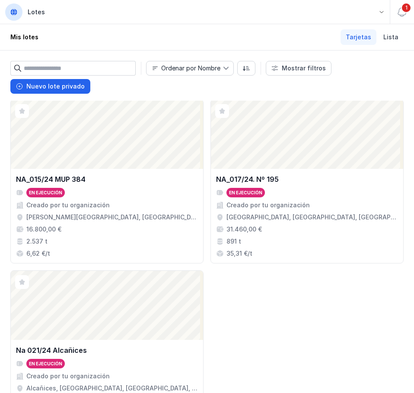
scroll to position [863, 0]
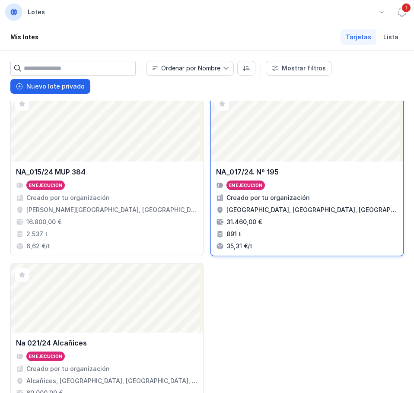
click at [252, 223] on div "31.460,00 €" at bounding box center [243, 222] width 35 height 9
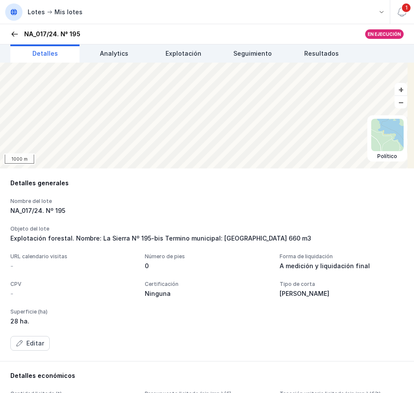
scroll to position [43, 0]
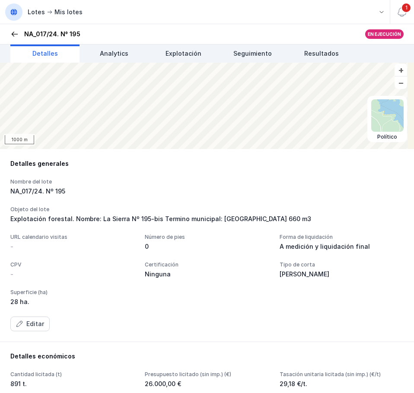
click at [73, 220] on div "Explotación forestal. Nombre: La Sierra Nº 195-bis Termino municipal: [GEOGRAPH…" at bounding box center [206, 219] width 393 height 9
click at [32, 322] on div "Editar" at bounding box center [35, 323] width 18 height 9
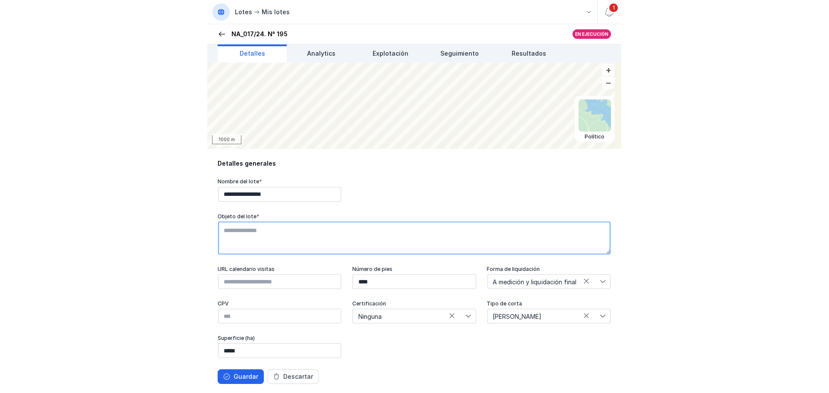
scroll to position [20, 0]
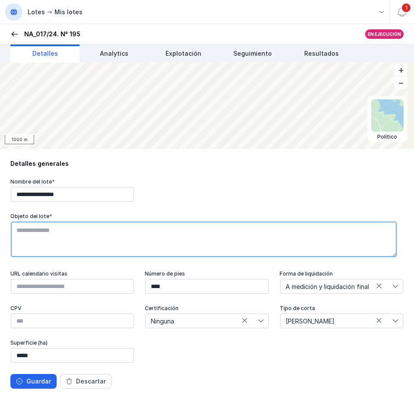
drag, startPoint x: 13, startPoint y: 238, endPoint x: 118, endPoint y: 271, distance: 110.2
click at [118, 271] on div "**********" at bounding box center [206, 283] width 393 height 210
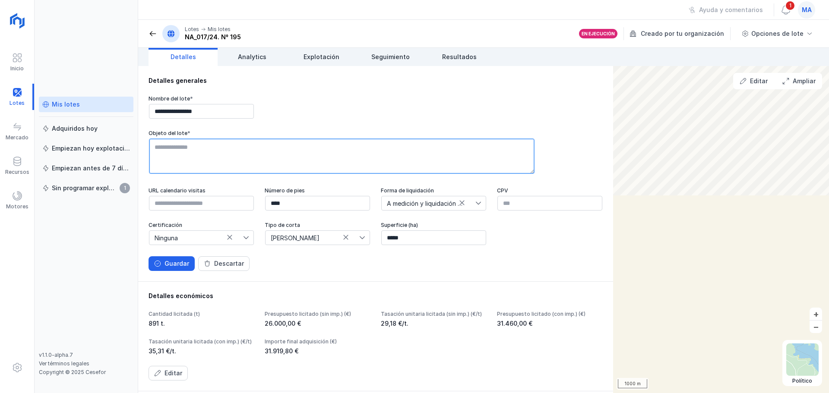
scroll to position [0, 0]
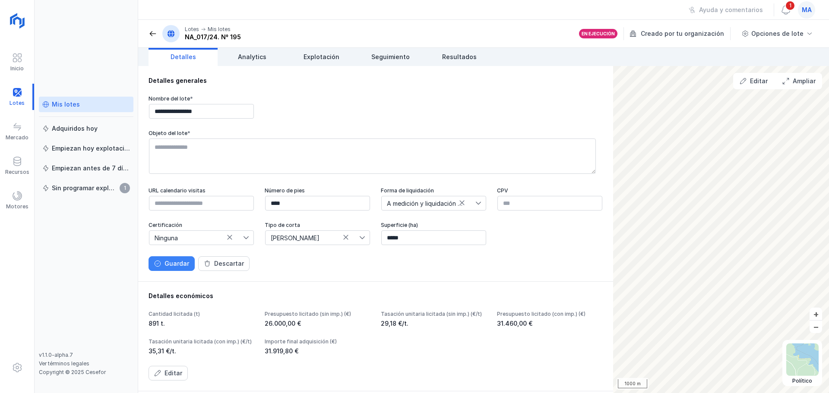
click at [172, 268] on div "Guardar" at bounding box center [176, 263] width 25 height 9
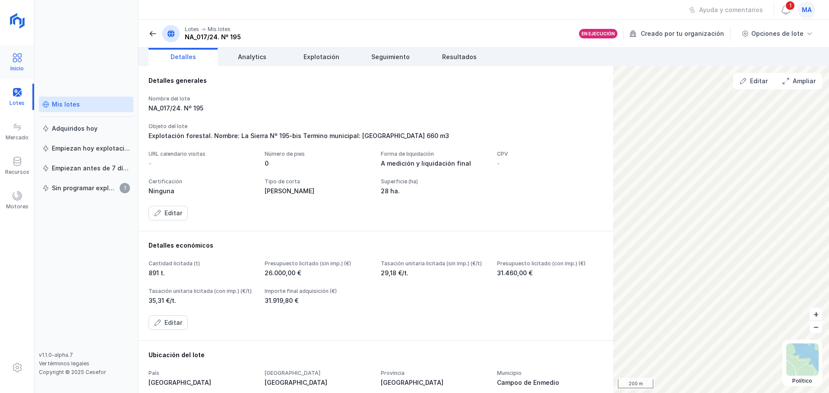
click at [19, 60] on span at bounding box center [17, 58] width 10 height 10
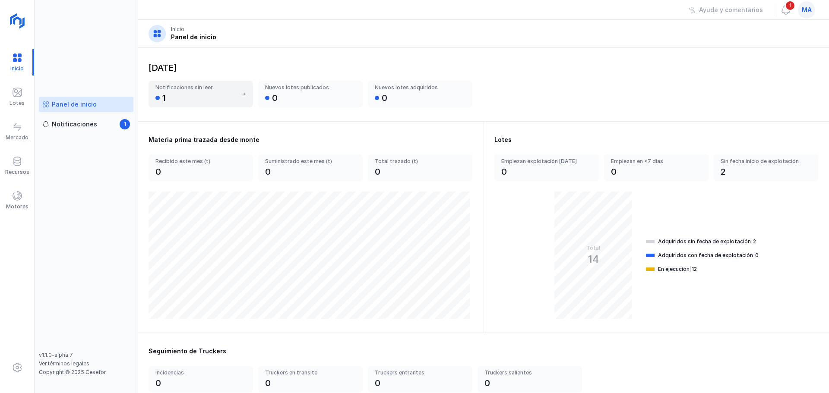
click at [162, 94] on div "1" at bounding box center [163, 98] width 3 height 12
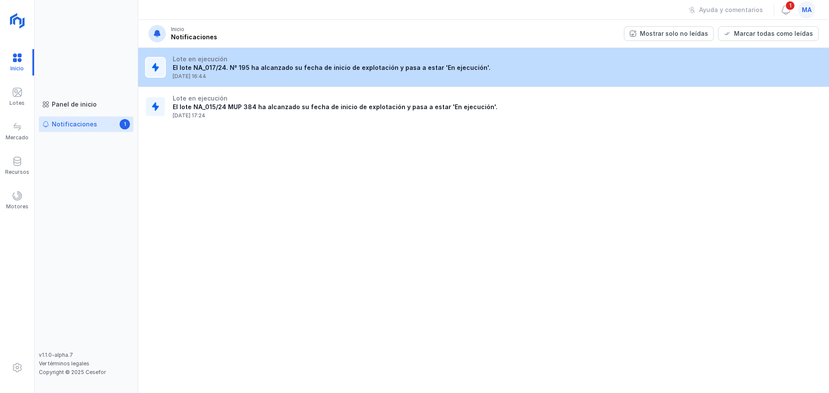
click at [305, 72] on div "Lote en ejecución El lote NA_017/24. Nº 195 ha alcanzado su fecha de inicio de …" at bounding box center [332, 67] width 318 height 25
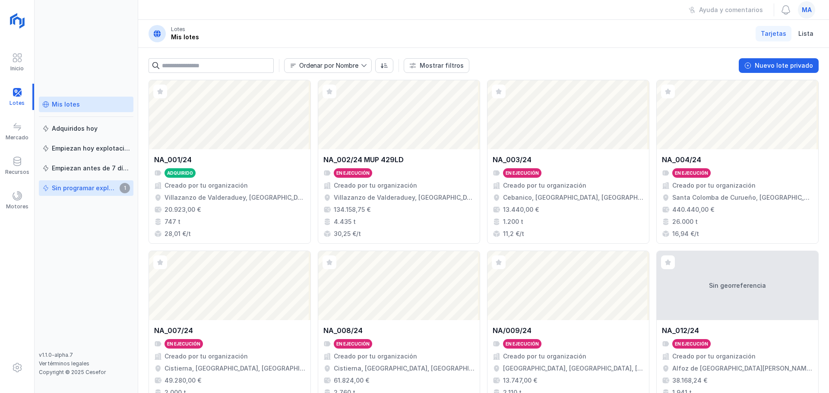
click at [99, 186] on div "Sin programar explotación" at bounding box center [84, 188] width 65 height 9
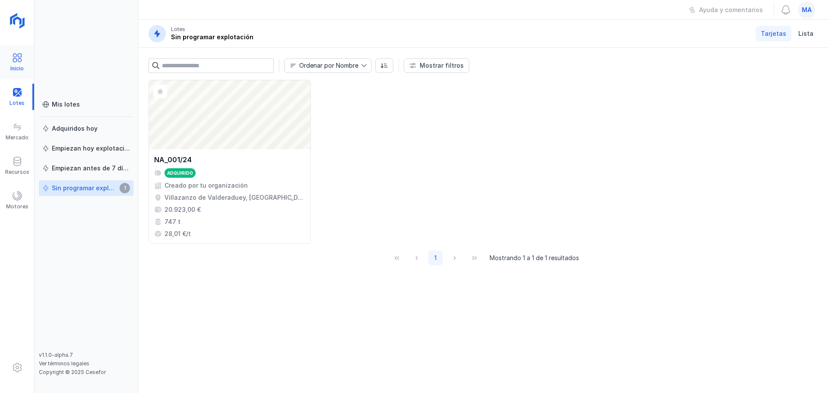
click at [13, 66] on div "Inicio" at bounding box center [16, 68] width 13 height 7
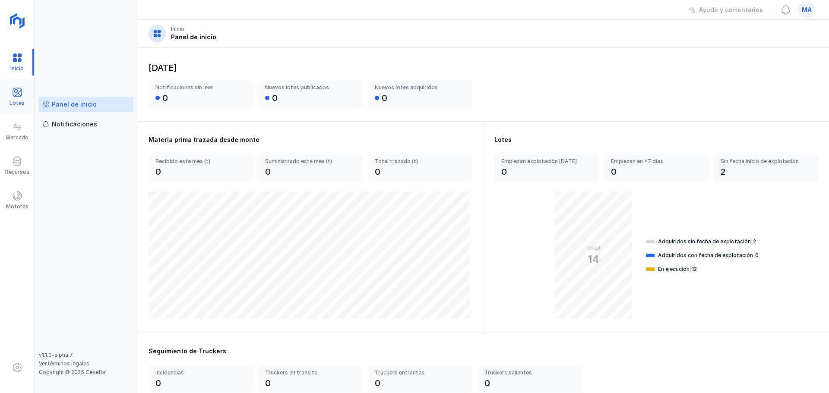
click at [17, 98] on div at bounding box center [17, 93] width 10 height 13
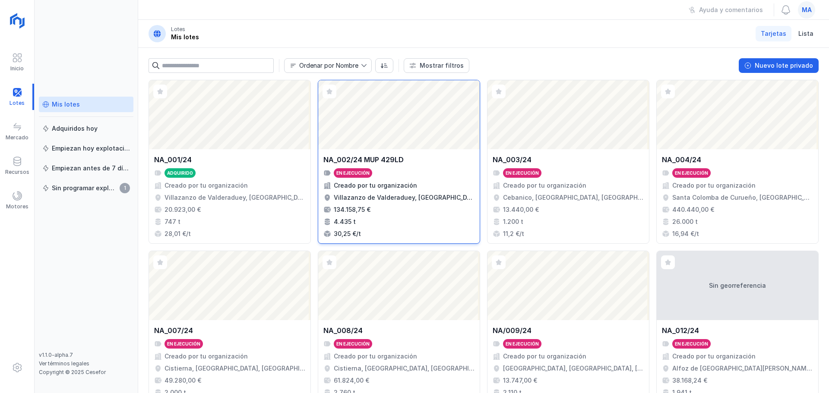
click at [382, 178] on div "NA_002/24 MUP 429LD En ejecución Creado por tu organización Villazanzo de Valde…" at bounding box center [398, 197] width 151 height 84
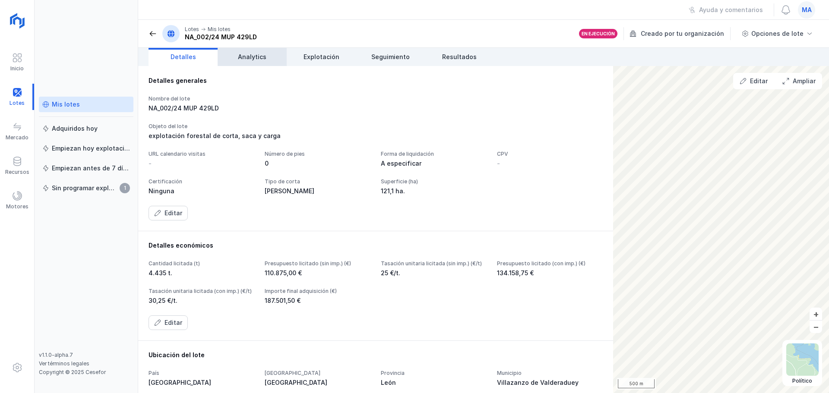
click at [260, 56] on span "Analytics" at bounding box center [252, 57] width 28 height 9
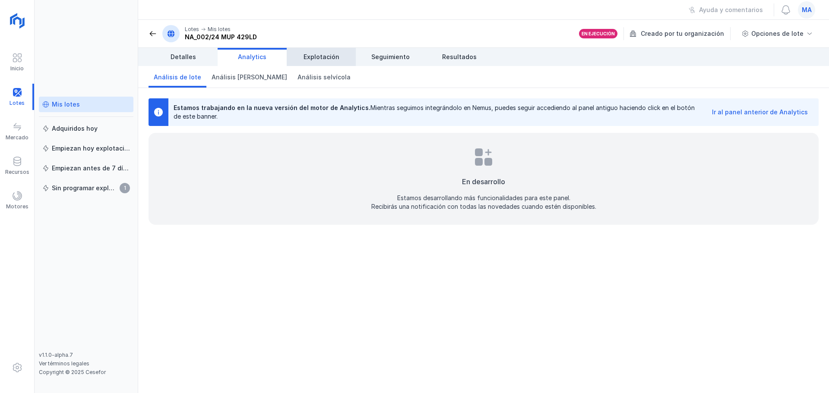
click at [317, 55] on span "Explotación" at bounding box center [322, 57] width 36 height 9
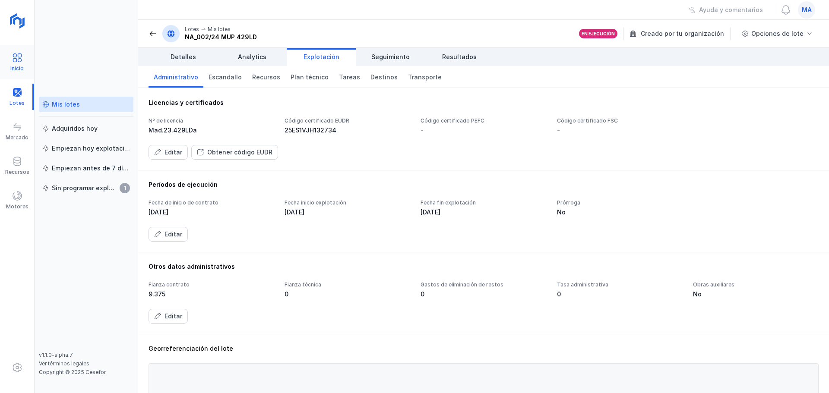
click at [16, 59] on span at bounding box center [17, 58] width 10 height 10
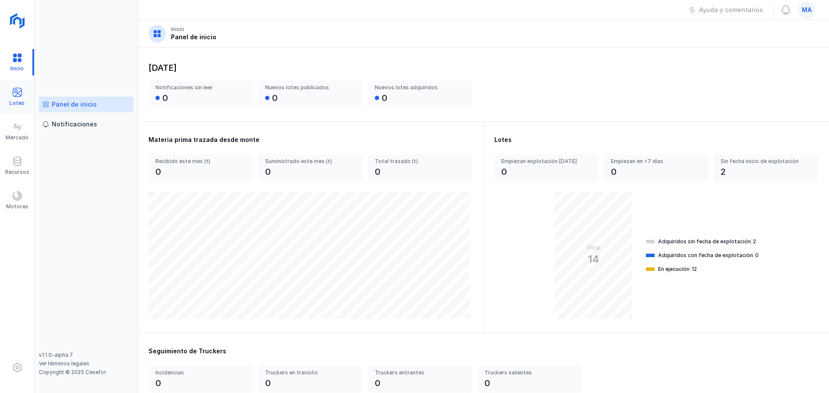
click at [14, 100] on div "Lotes" at bounding box center [16, 103] width 15 height 7
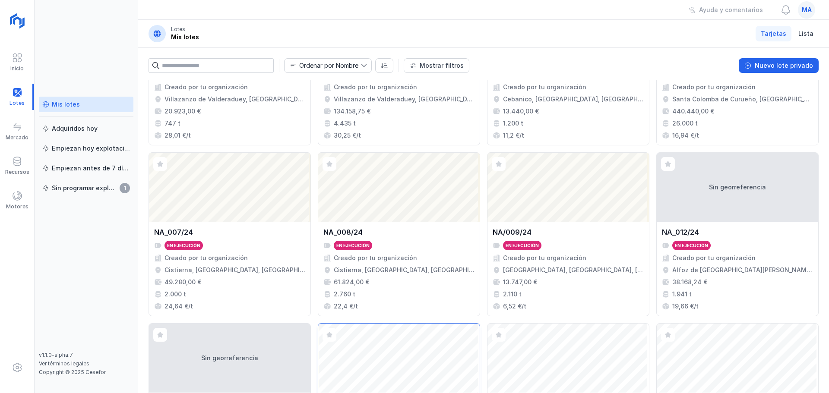
scroll to position [259, 0]
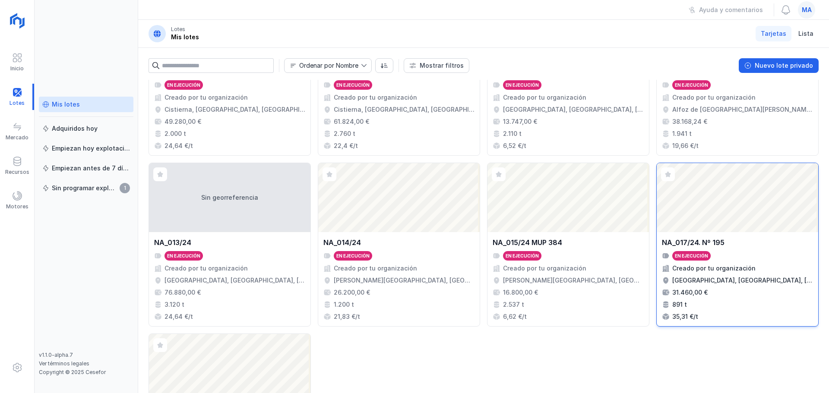
click at [704, 228] on div "Abrir lote" at bounding box center [737, 197] width 161 height 69
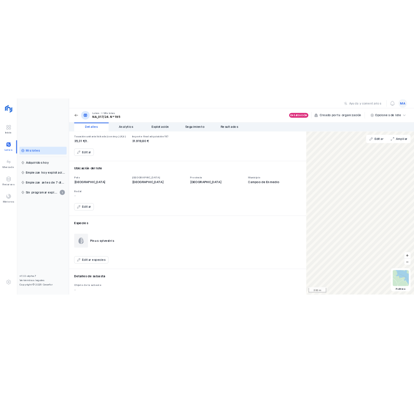
scroll to position [216, 0]
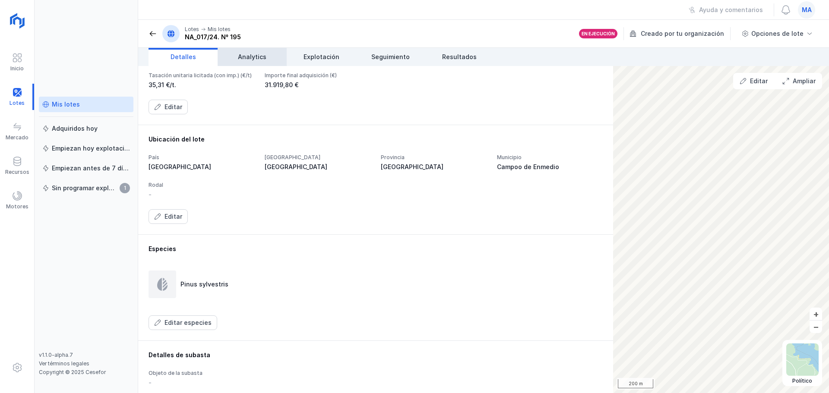
click at [251, 60] on span "Analytics" at bounding box center [252, 57] width 28 height 9
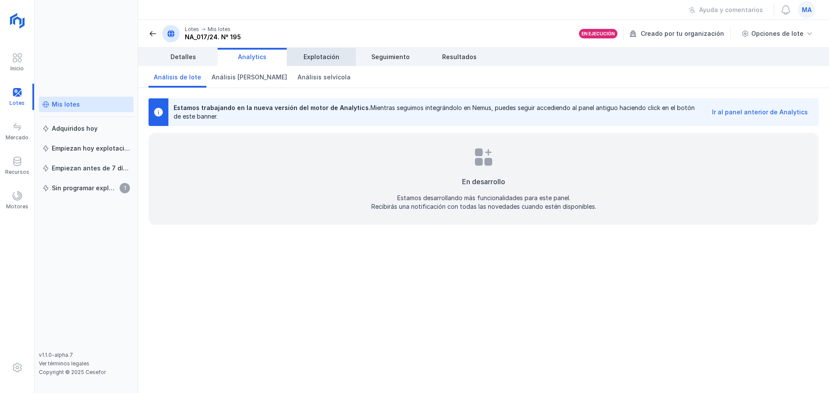
click at [296, 57] on link "Explotación" at bounding box center [321, 57] width 69 height 18
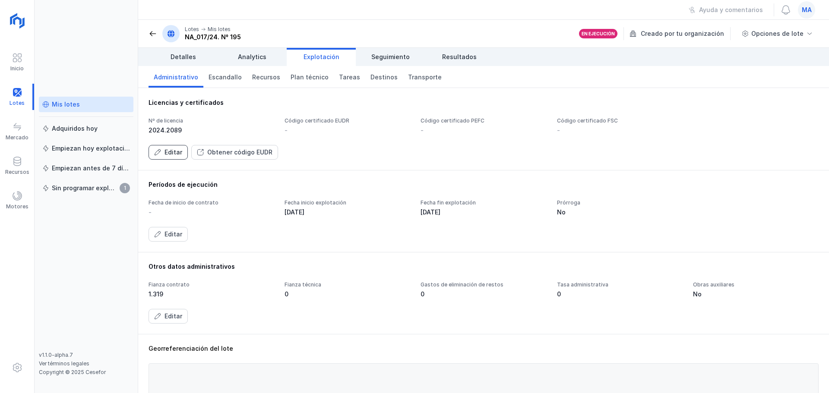
click at [161, 157] on button "Editar" at bounding box center [168, 152] width 39 height 15
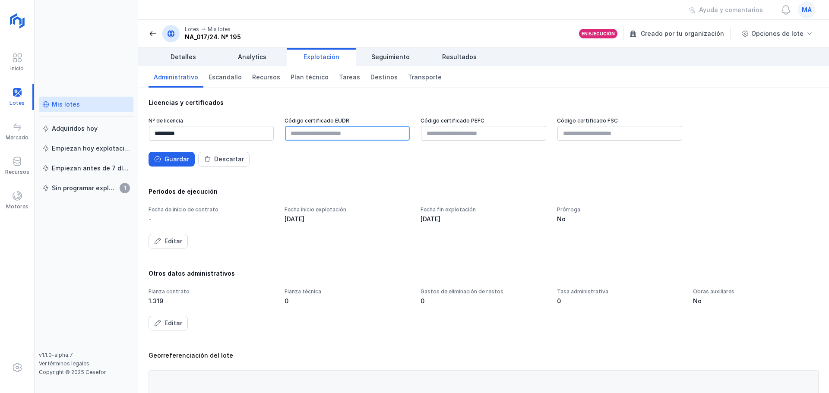
click at [333, 129] on input "text" at bounding box center [347, 133] width 125 height 15
paste input "**********"
type input "**********"
click at [346, 176] on div "**********" at bounding box center [483, 132] width 691 height 89
click at [183, 160] on div "Guardar" at bounding box center [176, 159] width 25 height 9
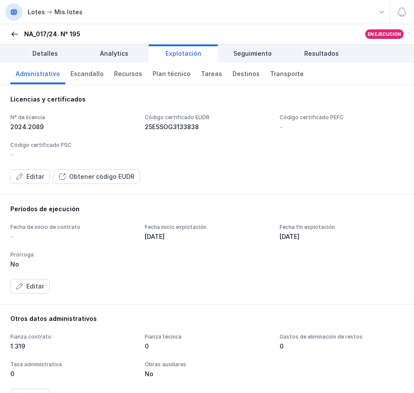
click at [10, 36] on header "Lotes Mis lotes NA_017/24. Nº 195 En ejecución Creado por tu organización Opcio…" at bounding box center [207, 34] width 414 height 20
click at [10, 35] on span at bounding box center [14, 34] width 9 height 9
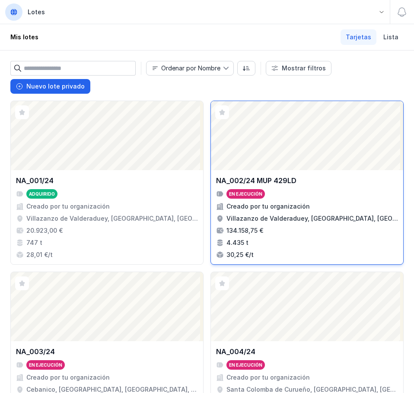
click at [329, 173] on div "NA_002/24 MUP 429LD En ejecución Creado por tu organización Villazanzo de Valde…" at bounding box center [307, 217] width 192 height 94
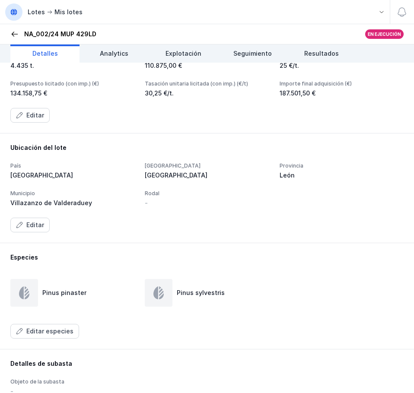
scroll to position [278, 0]
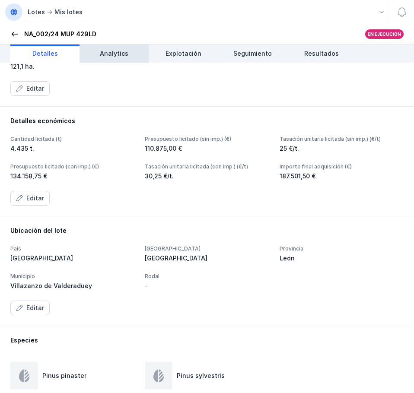
click at [122, 54] on span "Analytics" at bounding box center [114, 53] width 28 height 9
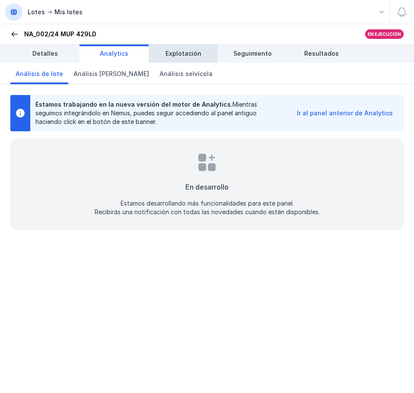
click at [186, 54] on span "Explotación" at bounding box center [183, 53] width 36 height 9
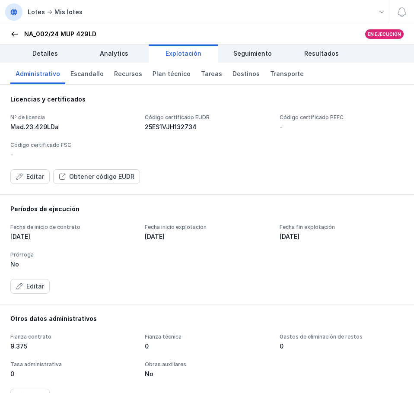
click at [15, 33] on span at bounding box center [14, 34] width 9 height 9
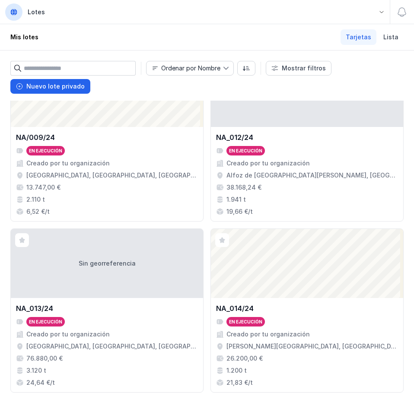
scroll to position [561, 0]
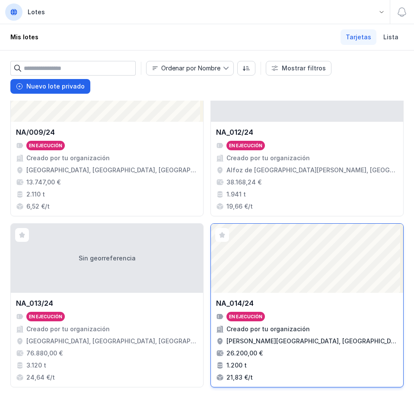
click at [265, 248] on div "Abrir lote" at bounding box center [307, 258] width 192 height 69
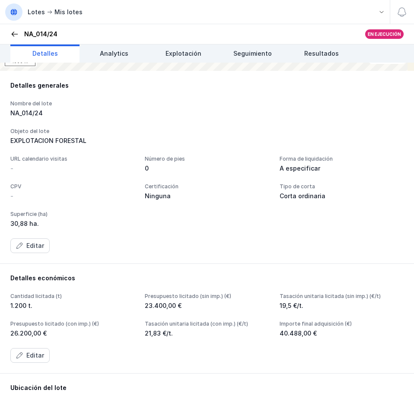
scroll to position [106, 0]
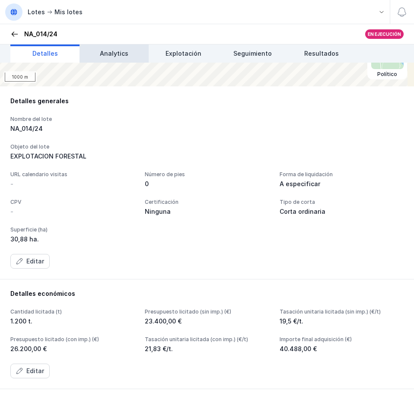
click at [108, 48] on link "Analytics" at bounding box center [113, 53] width 69 height 18
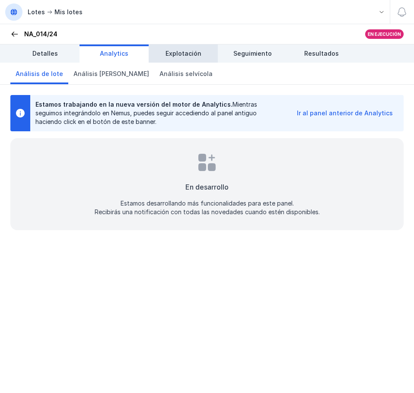
click at [186, 54] on span "Explotación" at bounding box center [183, 53] width 36 height 9
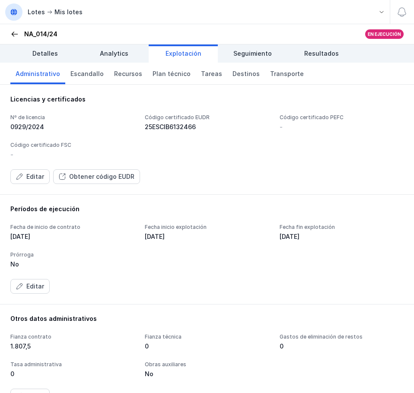
click at [16, 33] on span at bounding box center [14, 34] width 9 height 9
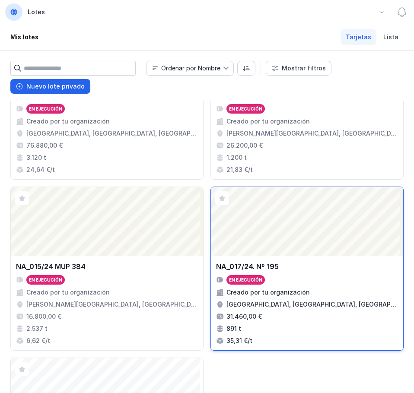
scroll to position [777, 0]
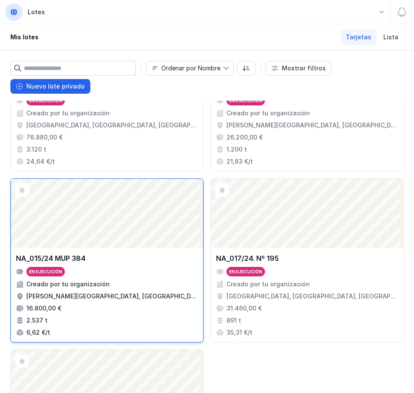
click at [119, 216] on div "Abrir lote" at bounding box center [107, 213] width 192 height 69
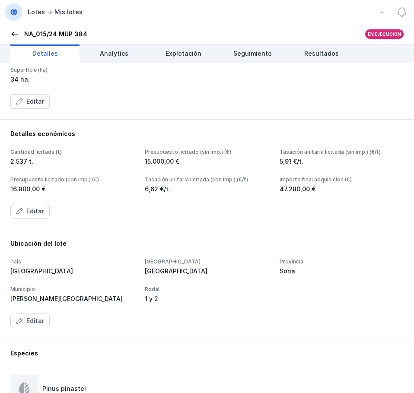
scroll to position [259, 0]
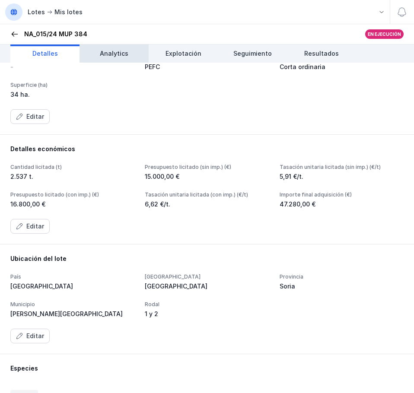
click at [108, 48] on link "Analytics" at bounding box center [113, 53] width 69 height 18
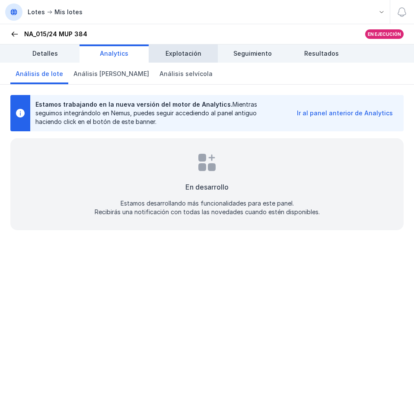
click at [173, 53] on span "Explotación" at bounding box center [183, 53] width 36 height 9
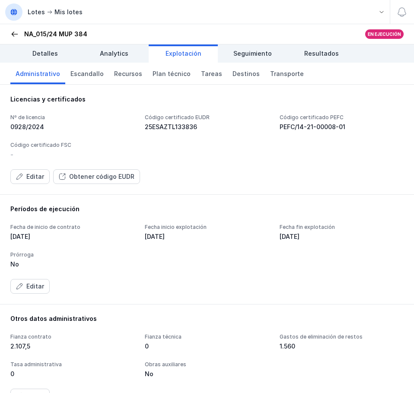
click at [15, 35] on span at bounding box center [14, 34] width 9 height 9
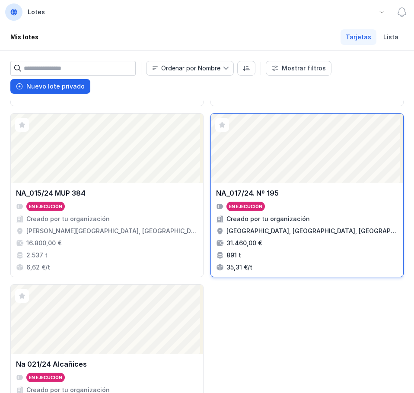
scroll to position [863, 0]
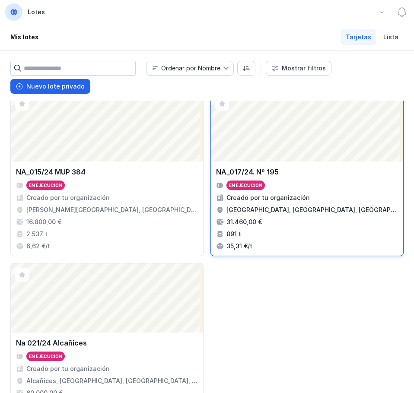
click at [249, 202] on div "Creado por tu organización" at bounding box center [267, 197] width 83 height 9
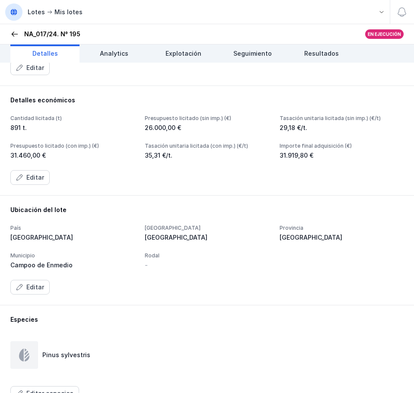
scroll to position [302, 0]
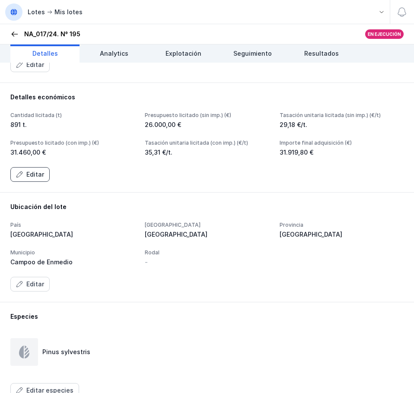
click at [37, 176] on div "Editar" at bounding box center [35, 174] width 18 height 9
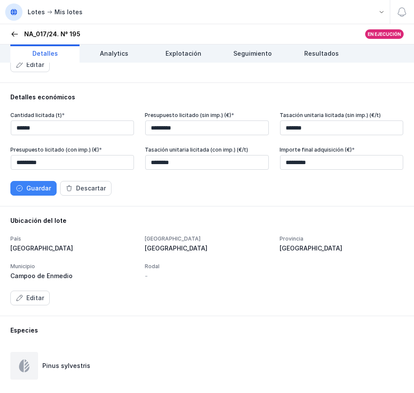
click at [37, 189] on div "Guardar" at bounding box center [38, 188] width 25 height 9
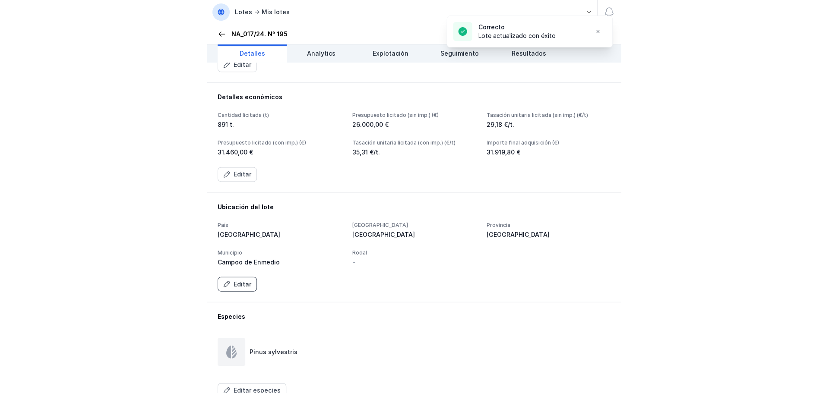
scroll to position [86, 0]
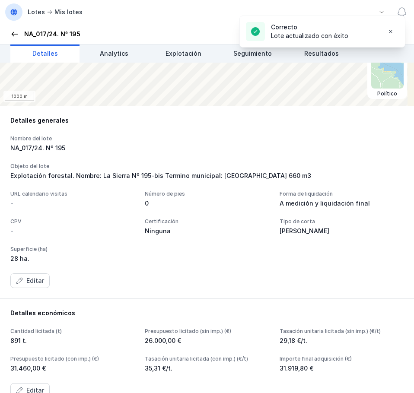
click at [36, 285] on div "Editar" at bounding box center [35, 280] width 18 height 9
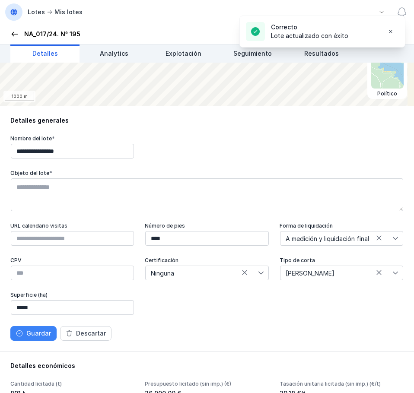
click at [39, 338] on div "Guardar" at bounding box center [38, 333] width 25 height 9
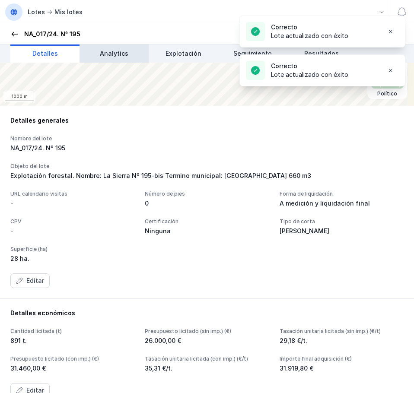
click at [109, 51] on span "Analytics" at bounding box center [114, 53] width 28 height 9
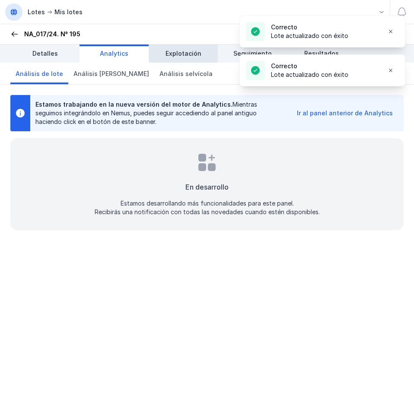
click at [182, 51] on span "Explotación" at bounding box center [183, 53] width 36 height 9
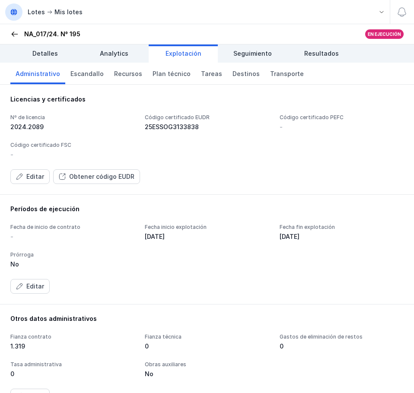
click at [311, 178] on div "Editar Obtener código EUDR" at bounding box center [206, 176] width 393 height 15
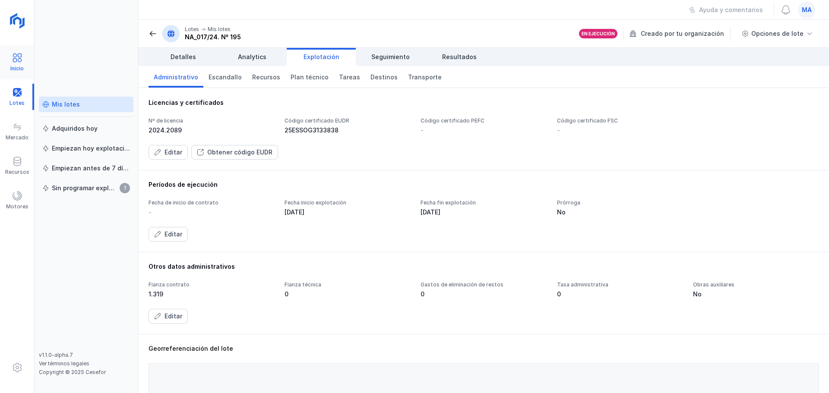
click at [23, 65] on div "Inicio" at bounding box center [16, 68] width 13 height 7
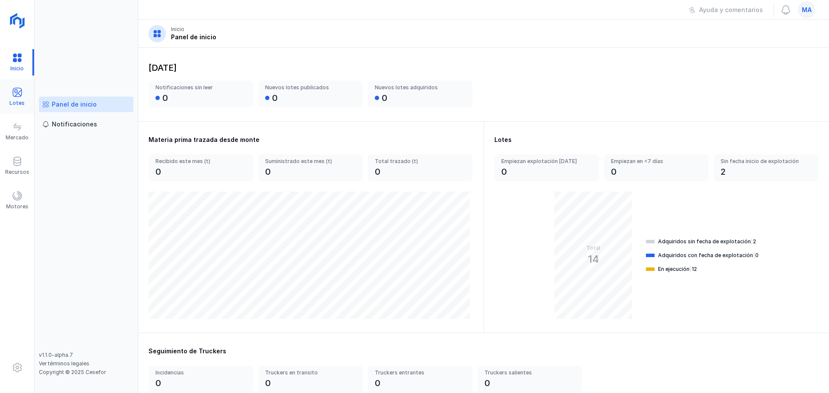
click at [19, 98] on div at bounding box center [17, 93] width 10 height 13
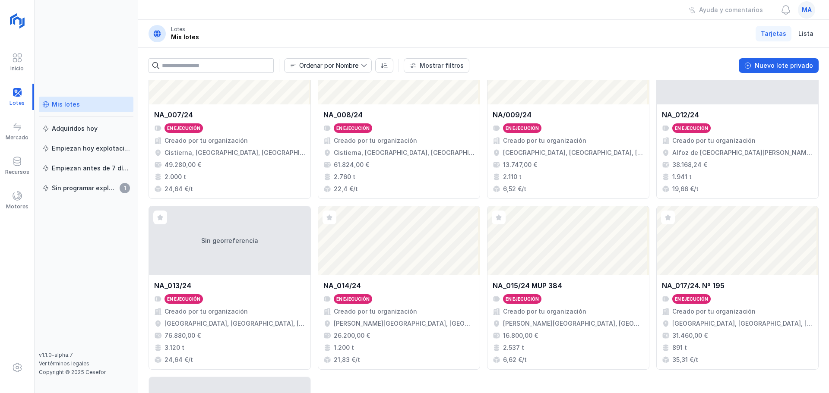
scroll to position [402, 0]
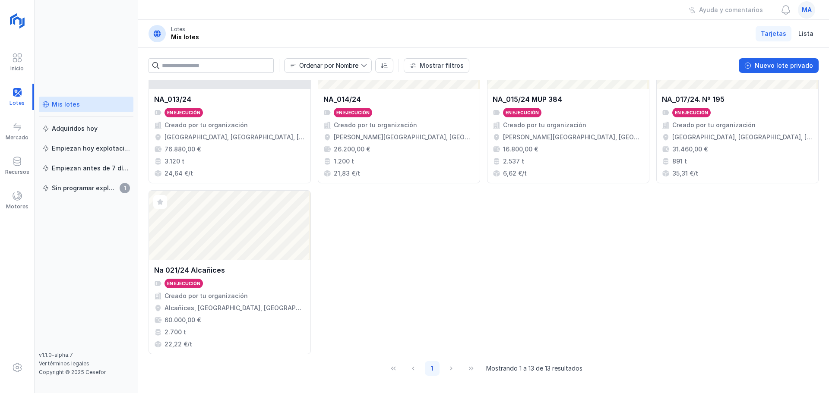
click at [520, 281] on div "Abrir lote NA_001/24 Adquirido Creado por tu organización Villazanzo de Valdera…" at bounding box center [484, 15] width 670 height 677
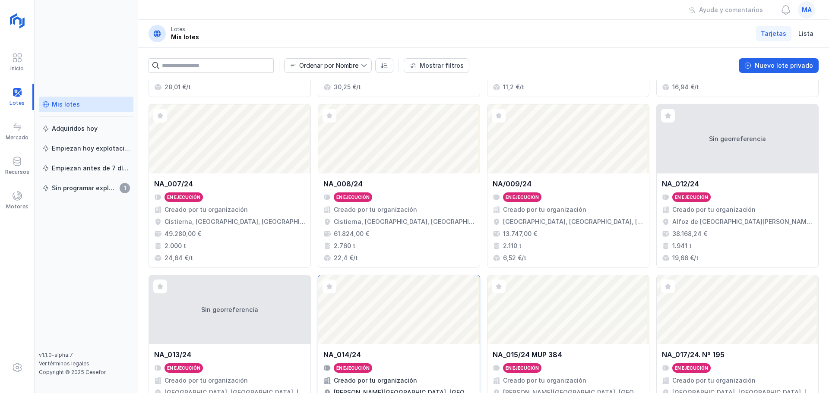
scroll to position [143, 0]
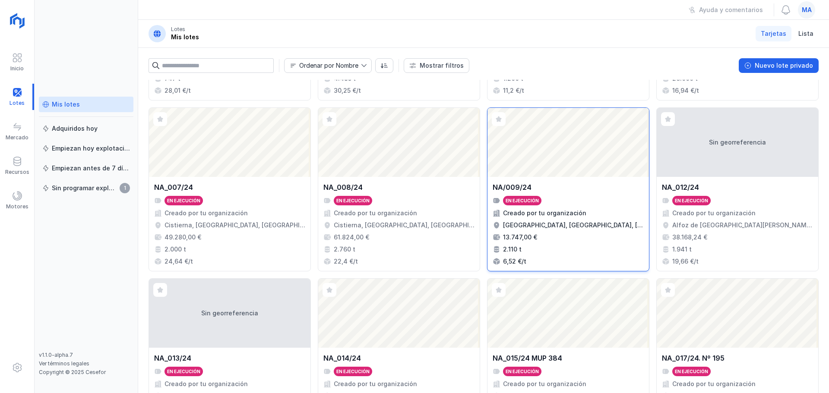
click at [590, 174] on div "Abrir lote" at bounding box center [567, 142] width 161 height 69
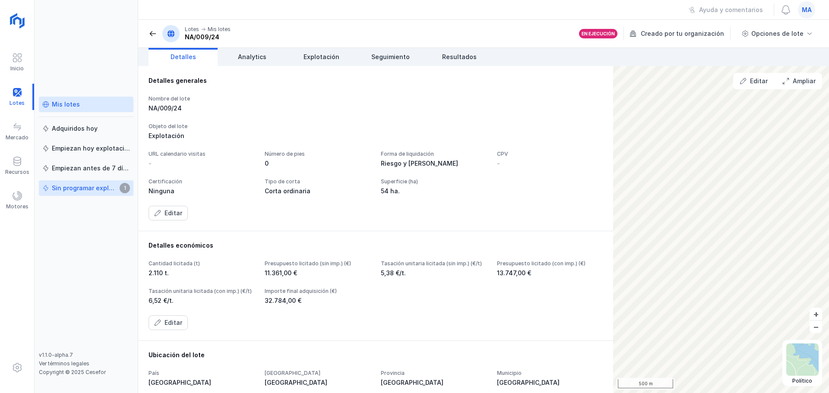
click at [68, 190] on div "Sin programar explotación" at bounding box center [84, 188] width 65 height 9
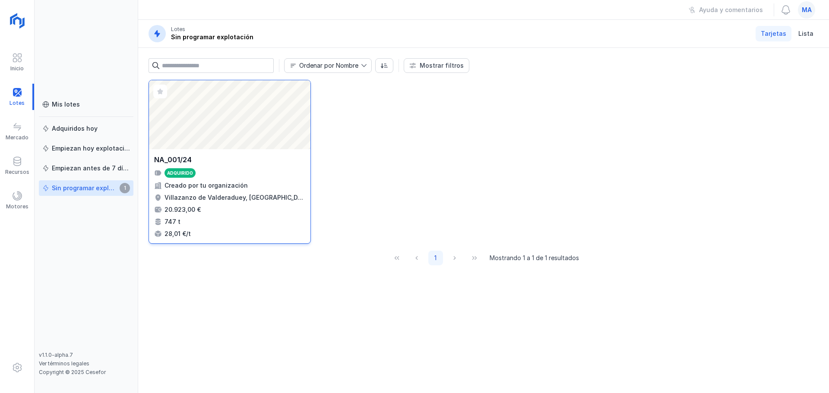
click at [218, 232] on div "28,01 €/t" at bounding box center [229, 234] width 151 height 9
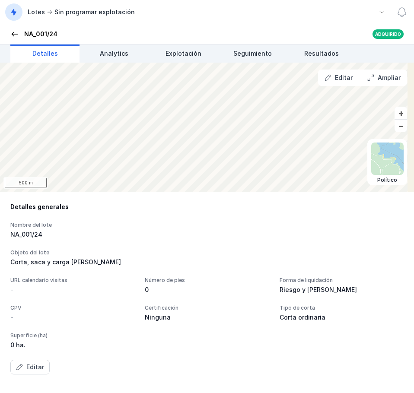
scroll to position [259, 0]
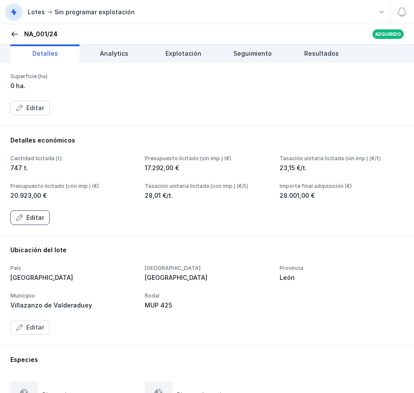
click at [35, 219] on div "Editar" at bounding box center [35, 217] width 18 height 9
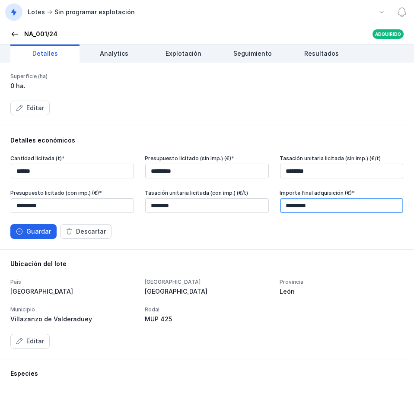
drag, startPoint x: 325, startPoint y: 208, endPoint x: 212, endPoint y: 205, distance: 112.3
click at [212, 205] on div "Cantidad licitada (t) * ****** Presupuesto licitado (sin imp.) (€) * ********* …" at bounding box center [206, 184] width 393 height 59
type input "*********"
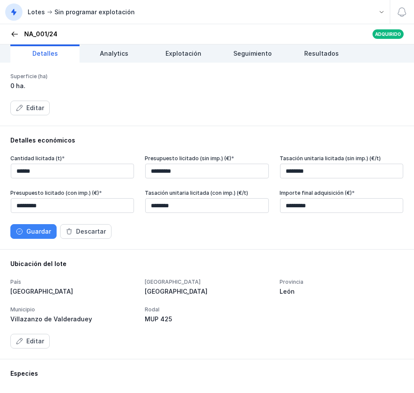
click at [35, 229] on div "Guardar" at bounding box center [38, 231] width 25 height 9
